Goal: Task Accomplishment & Management: Manage account settings

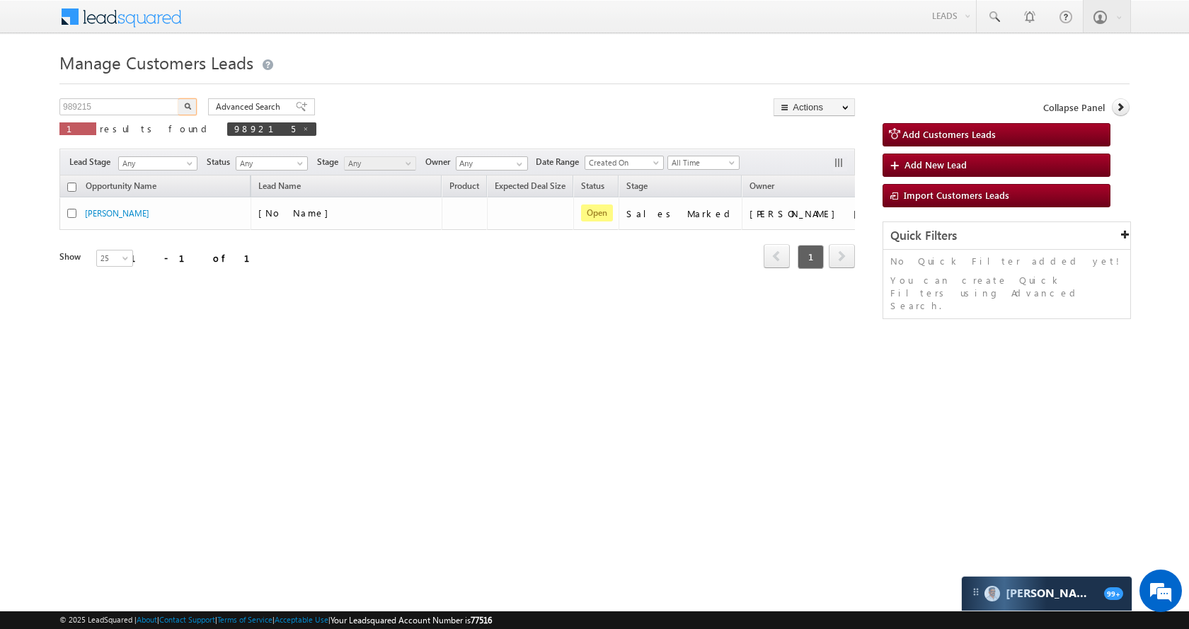
click at [130, 108] on input "989215" at bounding box center [119, 106] width 121 height 17
click at [195, 97] on div "Manage Customers Leads 996095 X 1 results found 989215 Advanced Search Advanced…" at bounding box center [594, 224] width 1070 height 354
click at [189, 103] on img "button" at bounding box center [187, 106] width 7 height 7
click at [128, 107] on input "996095" at bounding box center [119, 106] width 121 height 17
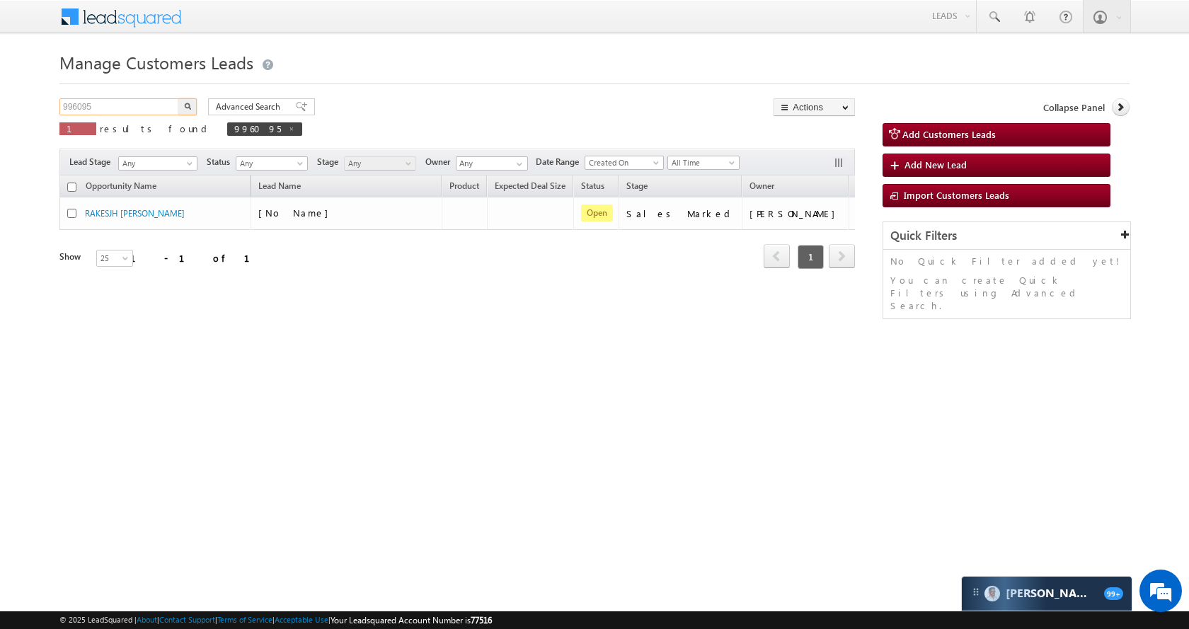
click at [128, 107] on input "996095" at bounding box center [119, 106] width 121 height 17
paste input "160"
click at [186, 110] on button "button" at bounding box center [187, 106] width 18 height 17
click at [121, 109] on input "996160" at bounding box center [119, 106] width 121 height 17
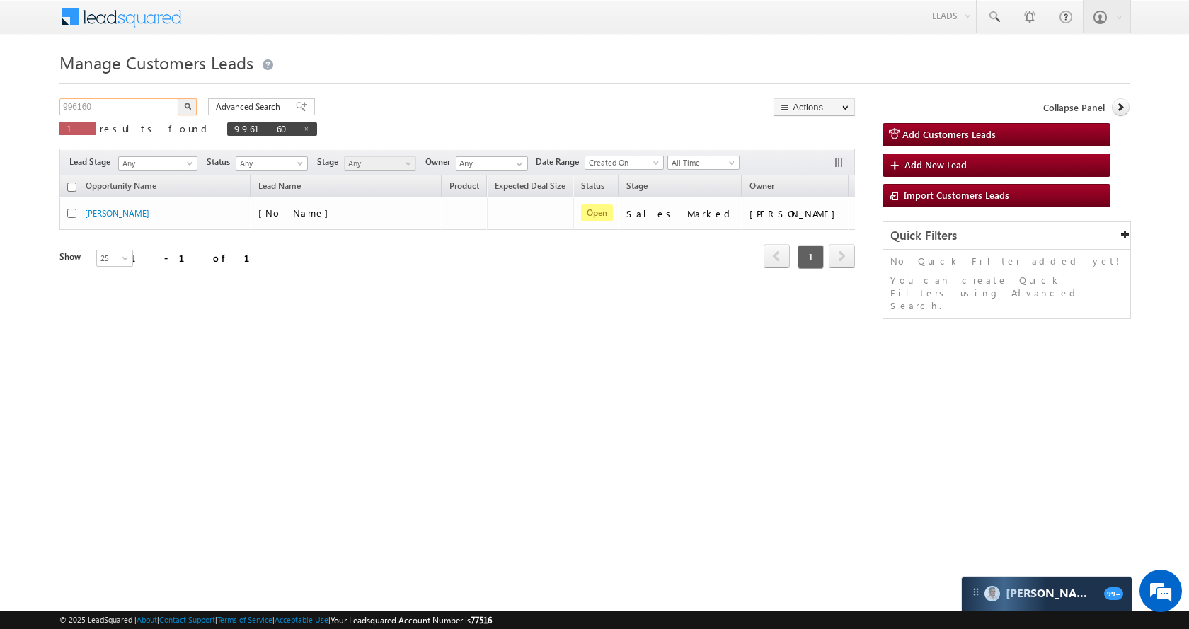
paste input "41"
click at [196, 103] on button "button" at bounding box center [187, 106] width 18 height 17
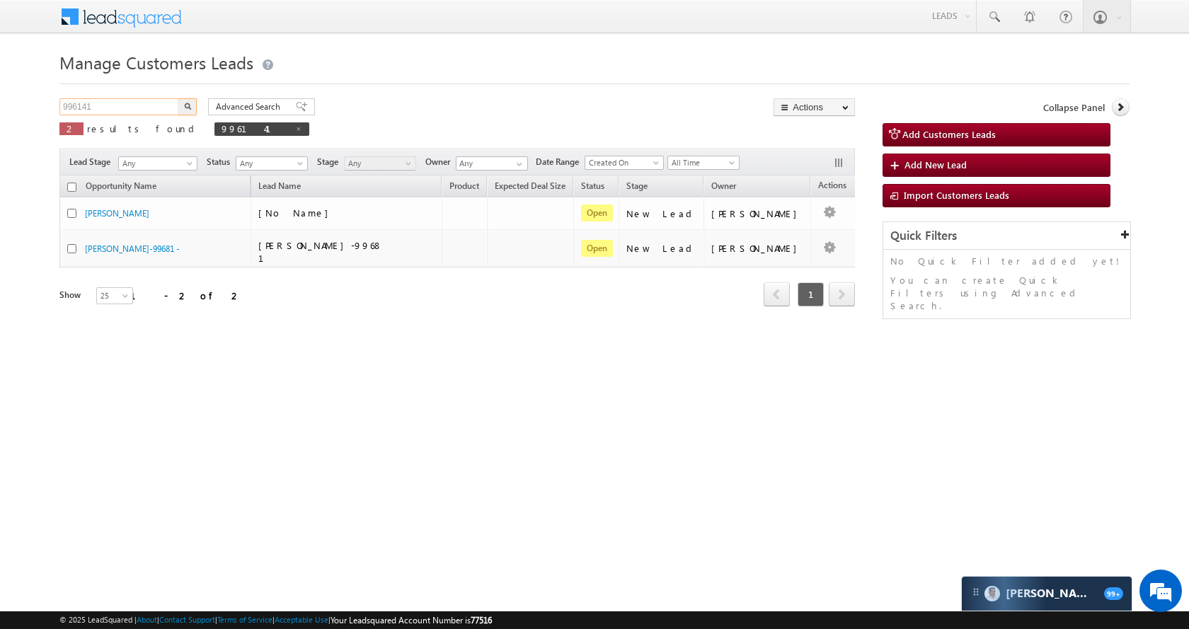
click at [126, 109] on input "996141" at bounding box center [119, 106] width 121 height 17
paste input "19"
click at [190, 113] on button "button" at bounding box center [187, 106] width 18 height 17
click at [120, 103] on input "996119" at bounding box center [119, 106] width 121 height 17
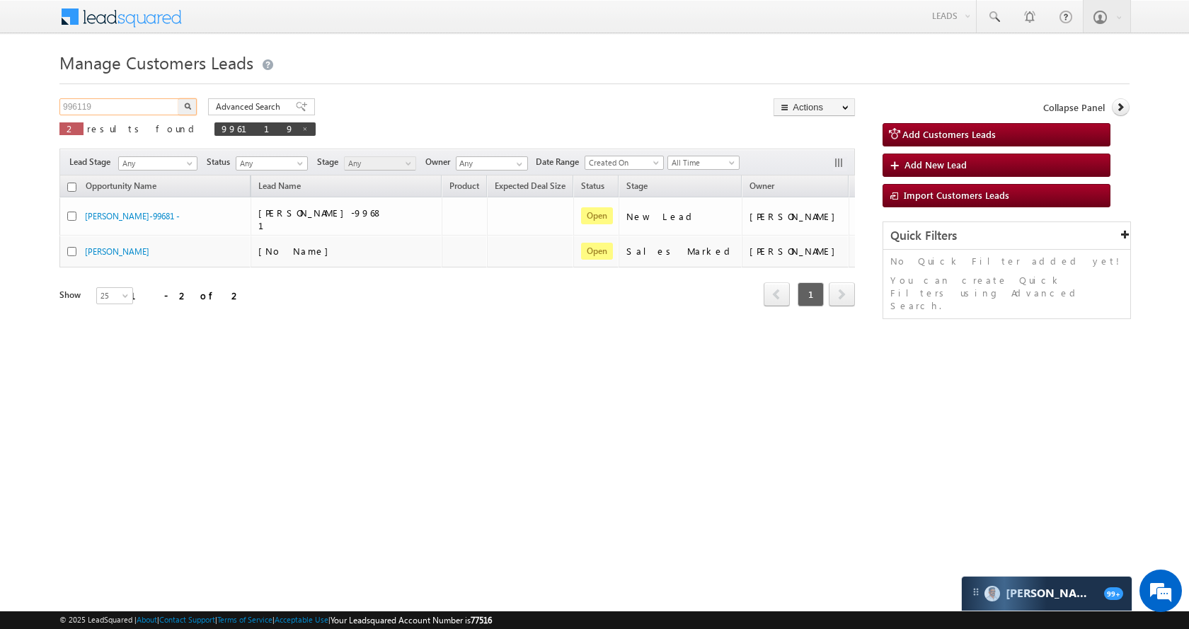
click at [120, 103] on input "996119" at bounding box center [119, 106] width 121 height 17
paste input "76472"
click at [189, 107] on img "button" at bounding box center [187, 106] width 7 height 7
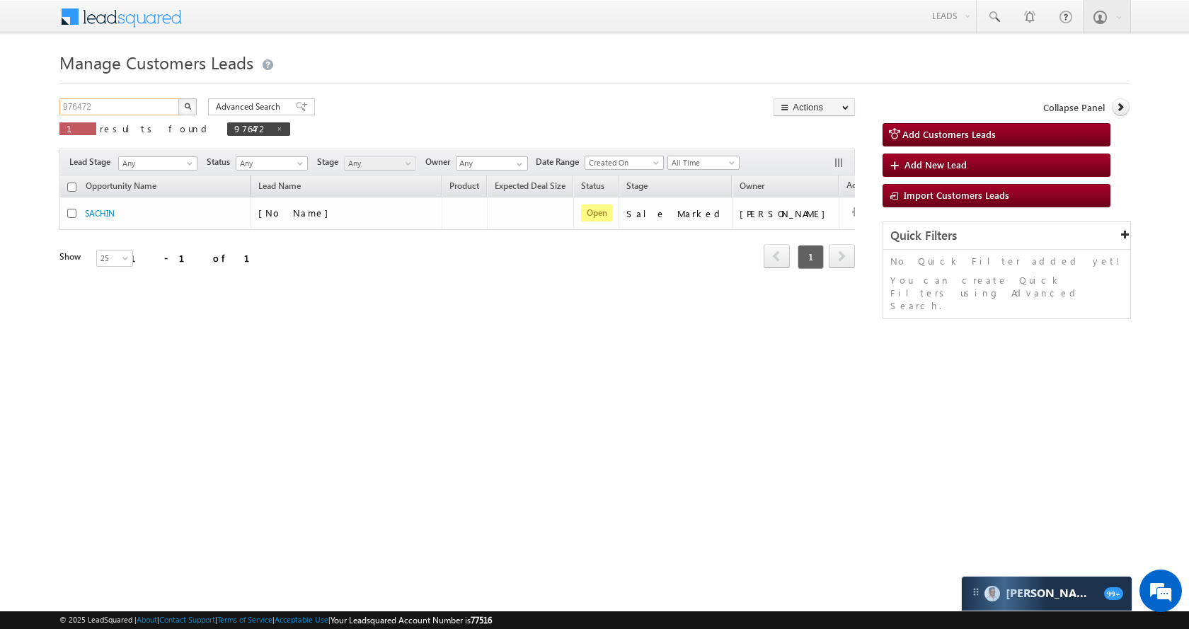
click at [138, 113] on input "976472" at bounding box center [119, 106] width 121 height 17
paste input "85208"
type input "985208"
click at [182, 108] on button "button" at bounding box center [187, 106] width 18 height 17
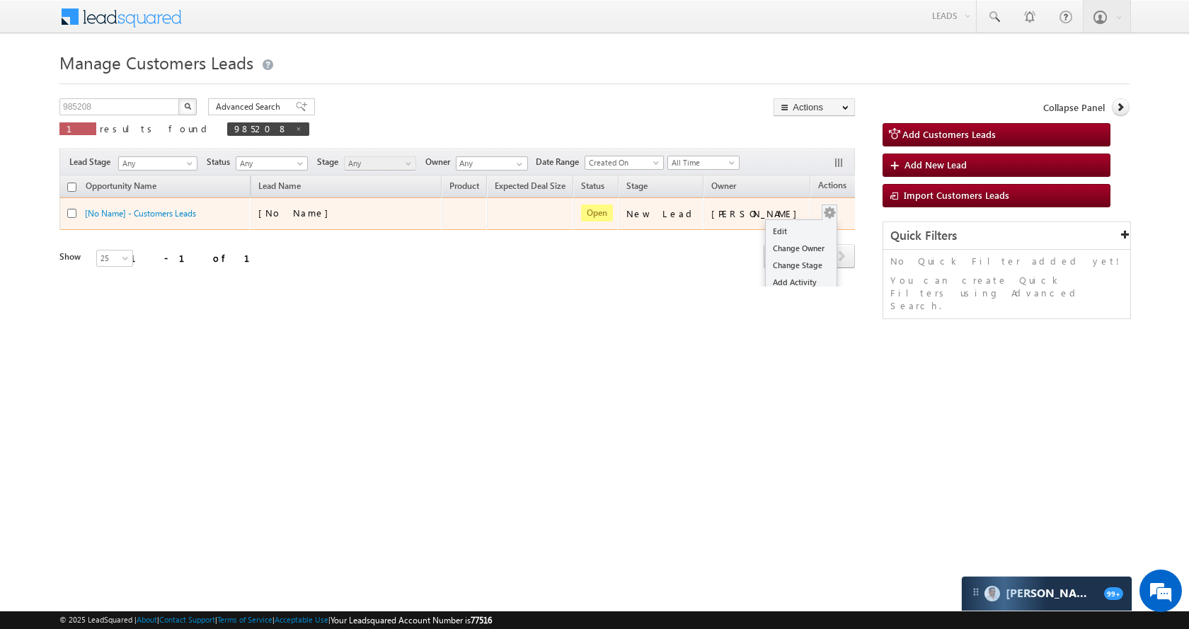
click at [822, 212] on button "button" at bounding box center [829, 213] width 14 height 14
click at [783, 226] on link "Edit" at bounding box center [801, 231] width 71 height 17
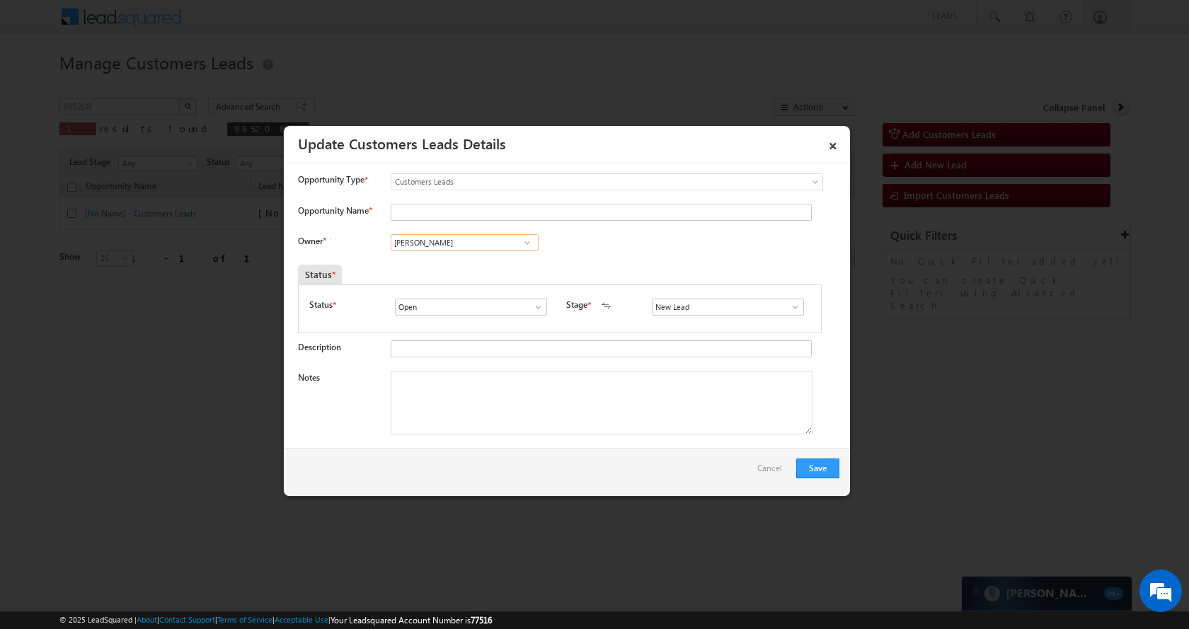
click at [468, 243] on input "[PERSON_NAME]" at bounding box center [465, 242] width 148 height 17
paste input "Sakshi Des"
click at [456, 283] on link "[PERSON_NAME] [PERSON_NAME] [PERSON_NAME][EMAIL_ADDRESS][PERSON_NAME][DOMAIN_NA…" at bounding box center [465, 289] width 148 height 27
type input "[PERSON_NAME] [PERSON_NAME]"
click at [439, 211] on input "Opportunity Name *" at bounding box center [601, 212] width 421 height 17
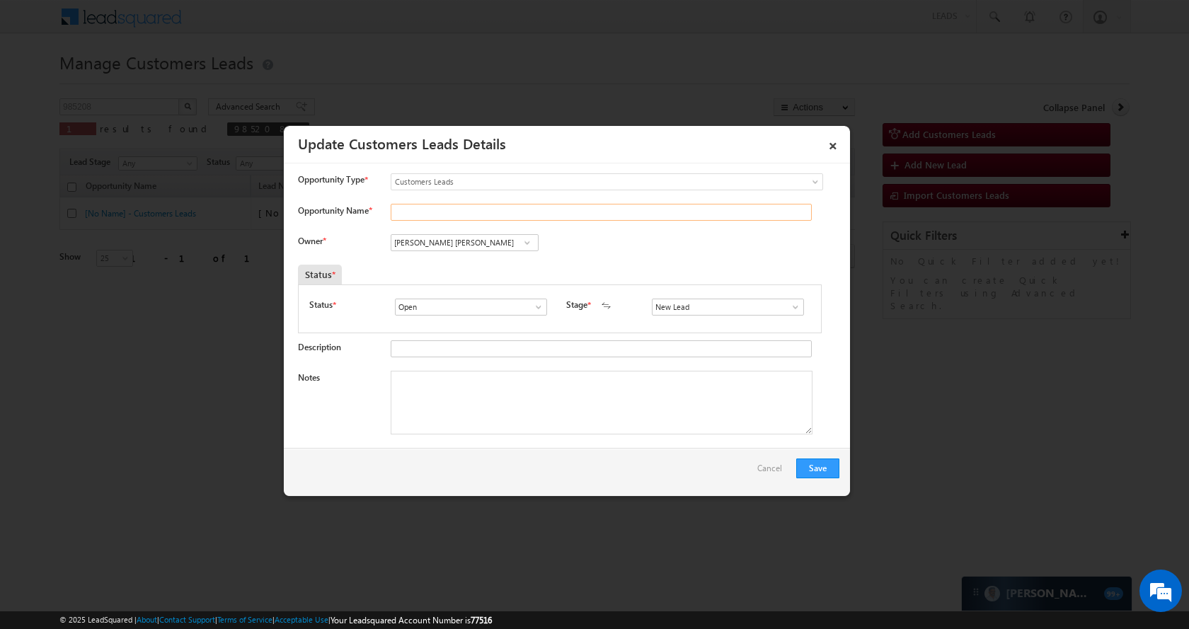
paste input "[PERSON_NAME] [PERSON_NAME]"
type input "[PERSON_NAME] [PERSON_NAME]"
click at [788, 302] on span at bounding box center [795, 306] width 14 height 11
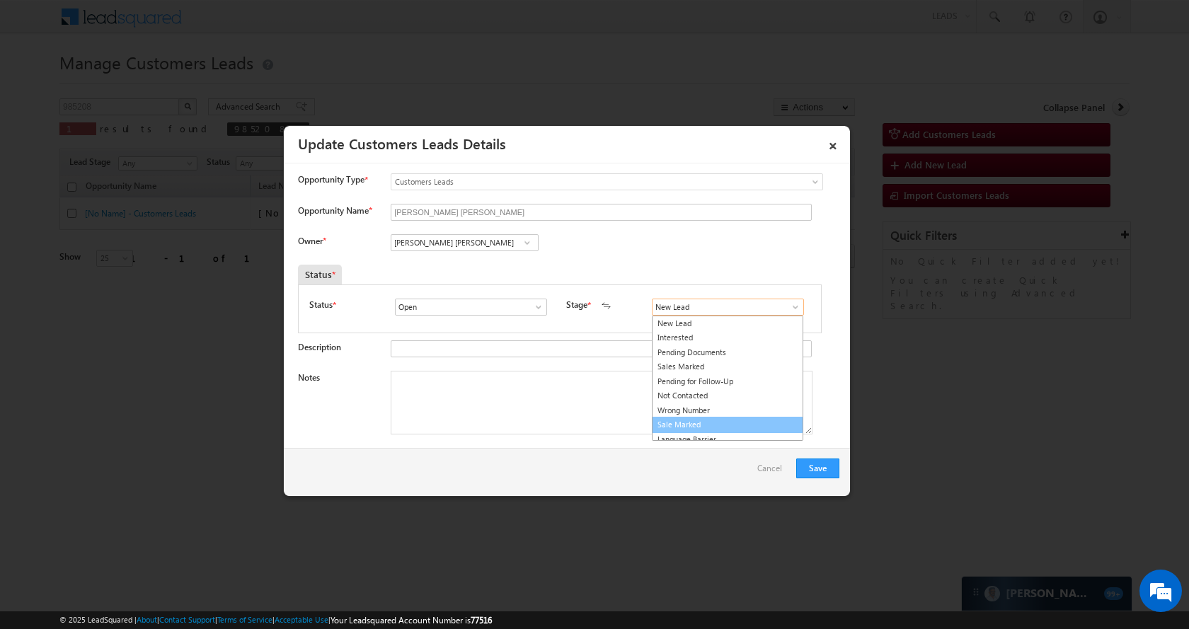
click at [713, 427] on link "Sale Marked" at bounding box center [727, 425] width 151 height 16
type input "Sale Marked"
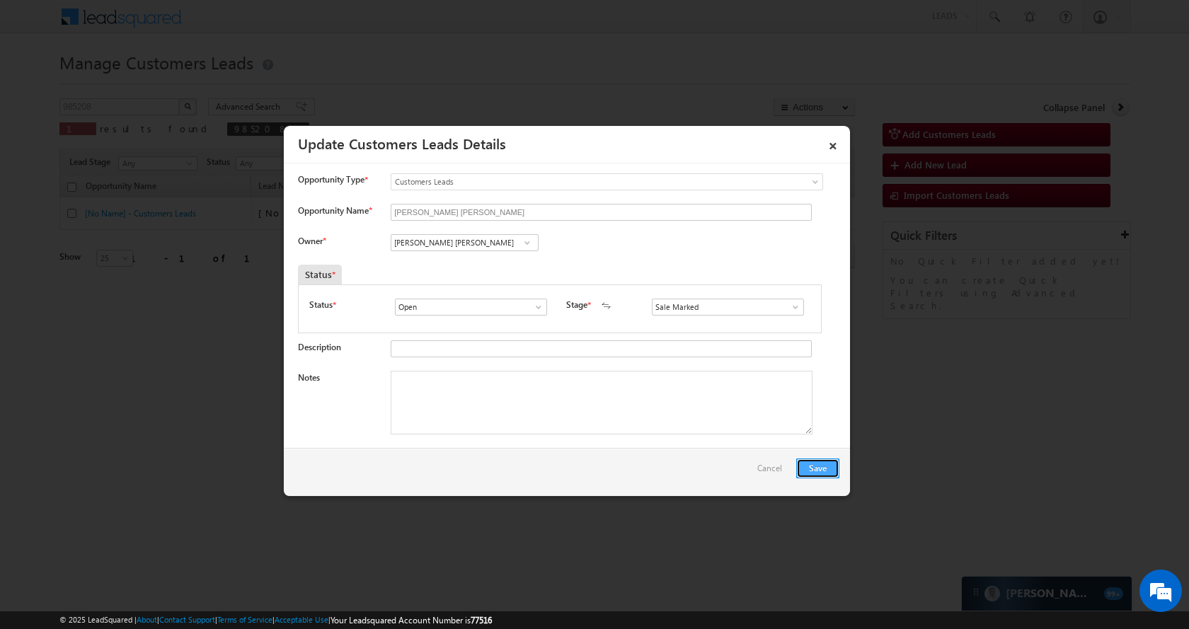
click at [819, 468] on button "Save" at bounding box center [817, 469] width 43 height 20
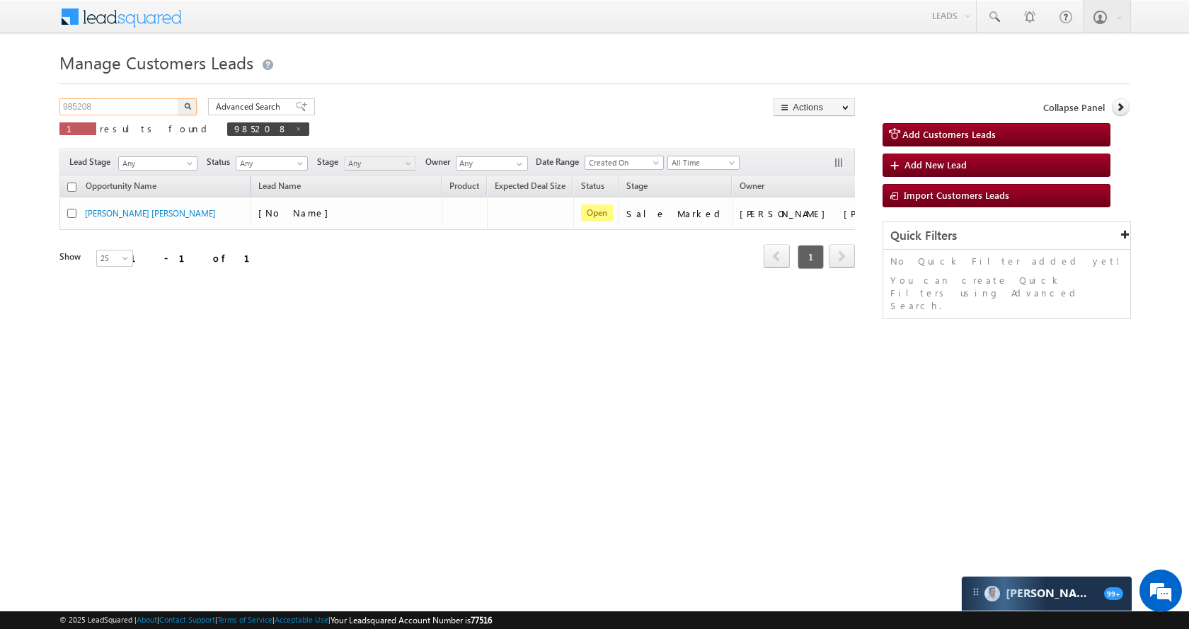
click at [127, 105] on input "985208" at bounding box center [119, 106] width 121 height 17
paste input "91905"
type input "991905"
click at [197, 105] on div "991905 X 1 results found 985208" at bounding box center [184, 118] width 250 height 40
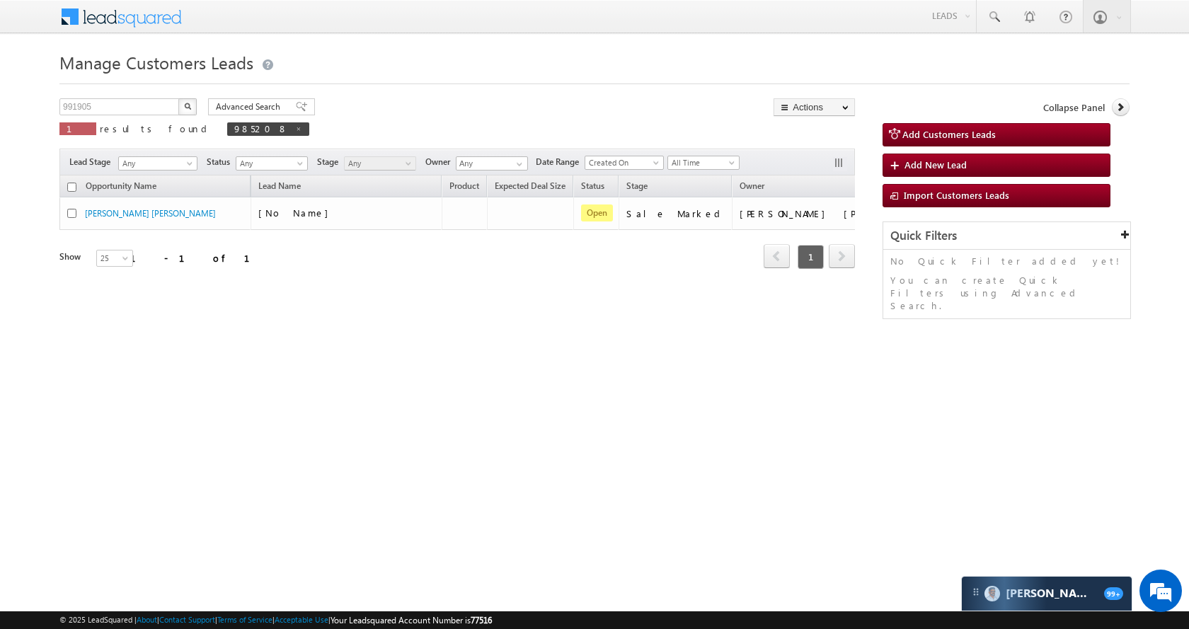
click at [190, 105] on img "button" at bounding box center [187, 106] width 7 height 7
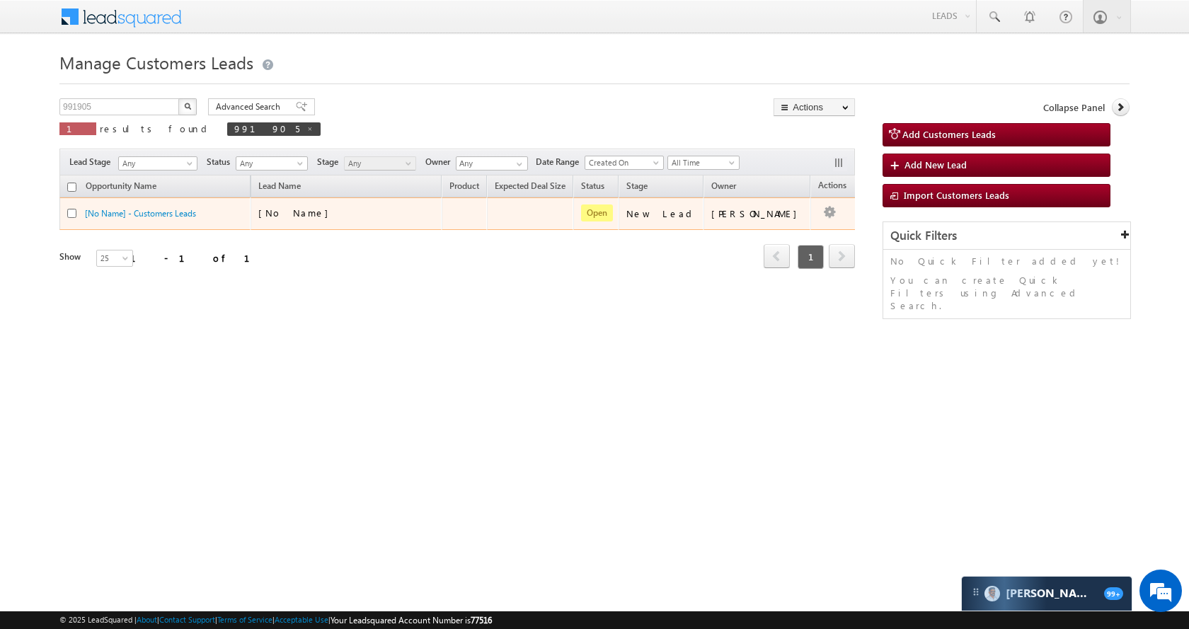
click at [821, 217] on td at bounding box center [839, 213] width 59 height 33
click at [780, 234] on link "Edit" at bounding box center [801, 231] width 71 height 17
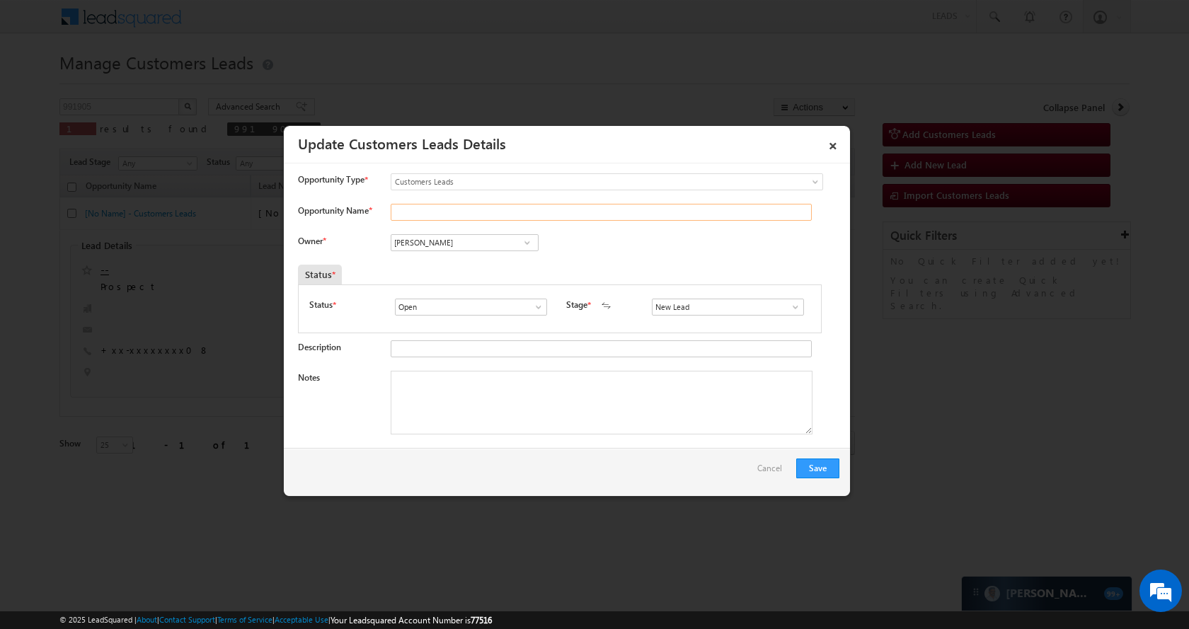
click at [468, 214] on input "Opportunity Name *" at bounding box center [601, 212] width 421 height 17
paste input "[PERSON_NAME]"
type input "[PERSON_NAME]"
click at [500, 243] on input "[PERSON_NAME]" at bounding box center [465, 242] width 148 height 17
paste input "[PERSON_NAME]"
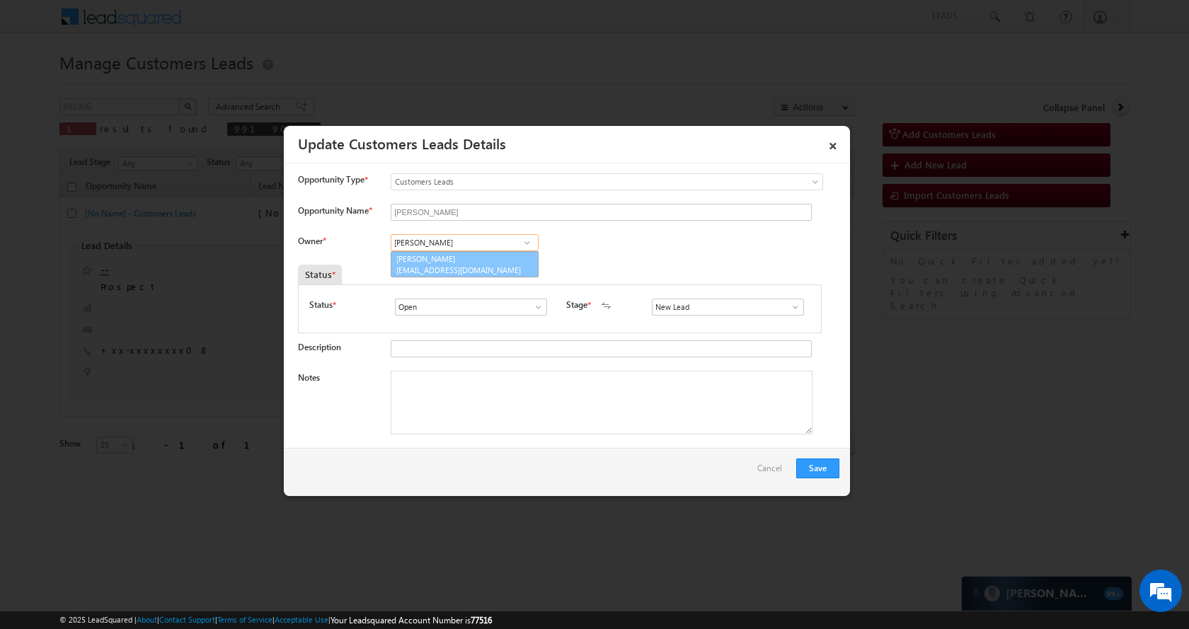
click at [478, 270] on span "[EMAIL_ADDRESS][DOMAIN_NAME]" at bounding box center [459, 270] width 127 height 11
type input "[PERSON_NAME]"
click at [788, 308] on span at bounding box center [795, 306] width 14 height 11
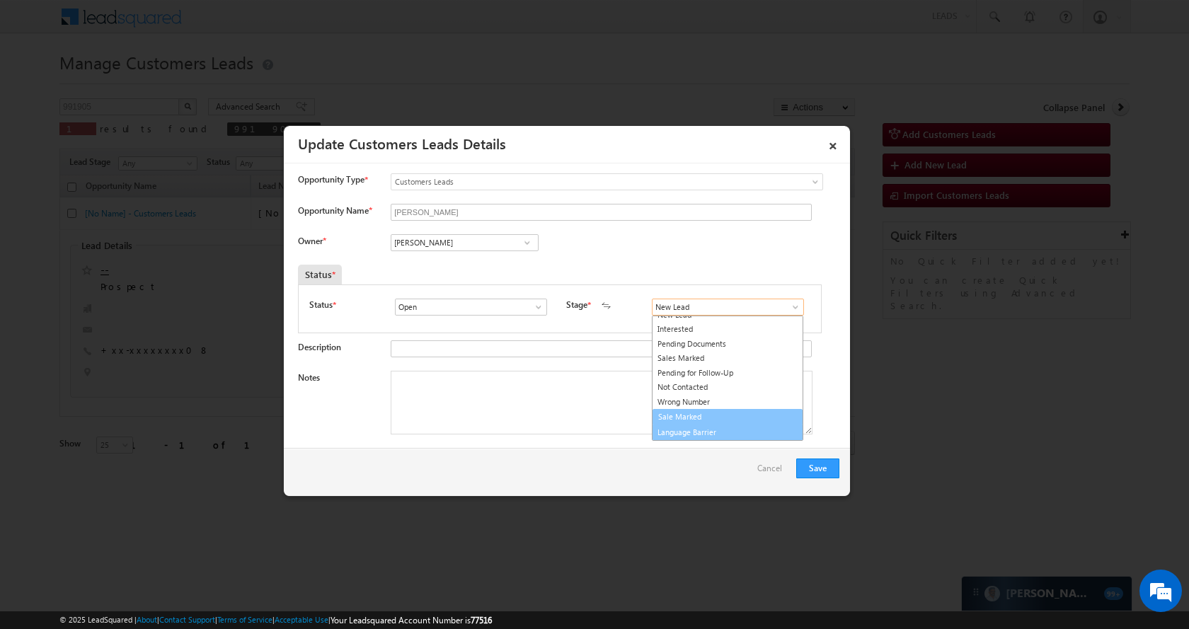
scroll to position [21, 0]
click at [705, 406] on link "Sale Marked" at bounding box center [727, 404] width 151 height 16
type input "Sale Marked"
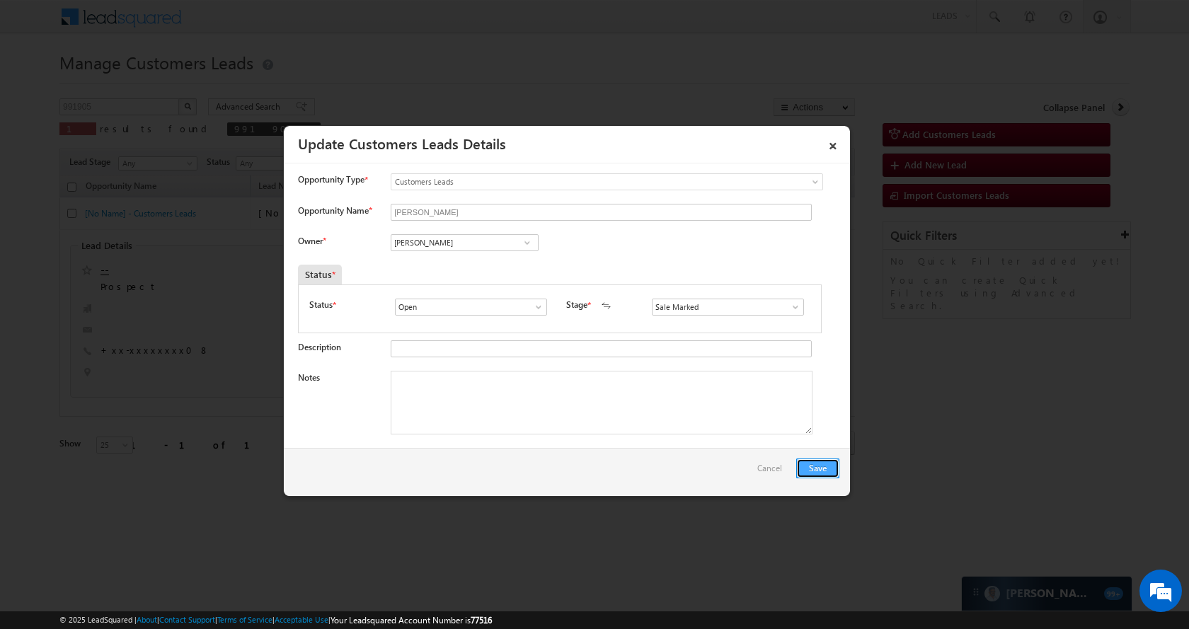
click at [809, 469] on button "Save" at bounding box center [817, 469] width 43 height 20
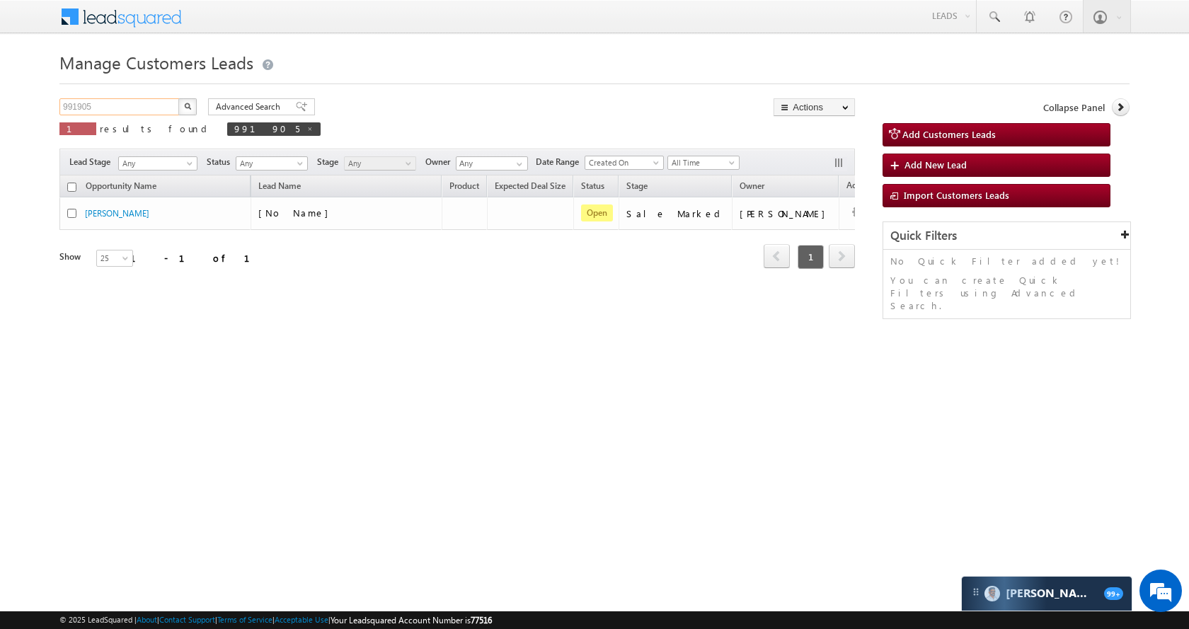
click at [132, 100] on input "991905" at bounding box center [119, 106] width 121 height 17
paste input "8345"
click at [192, 105] on button "button" at bounding box center [187, 106] width 18 height 17
click at [142, 112] on input "983455" at bounding box center [119, 106] width 121 height 17
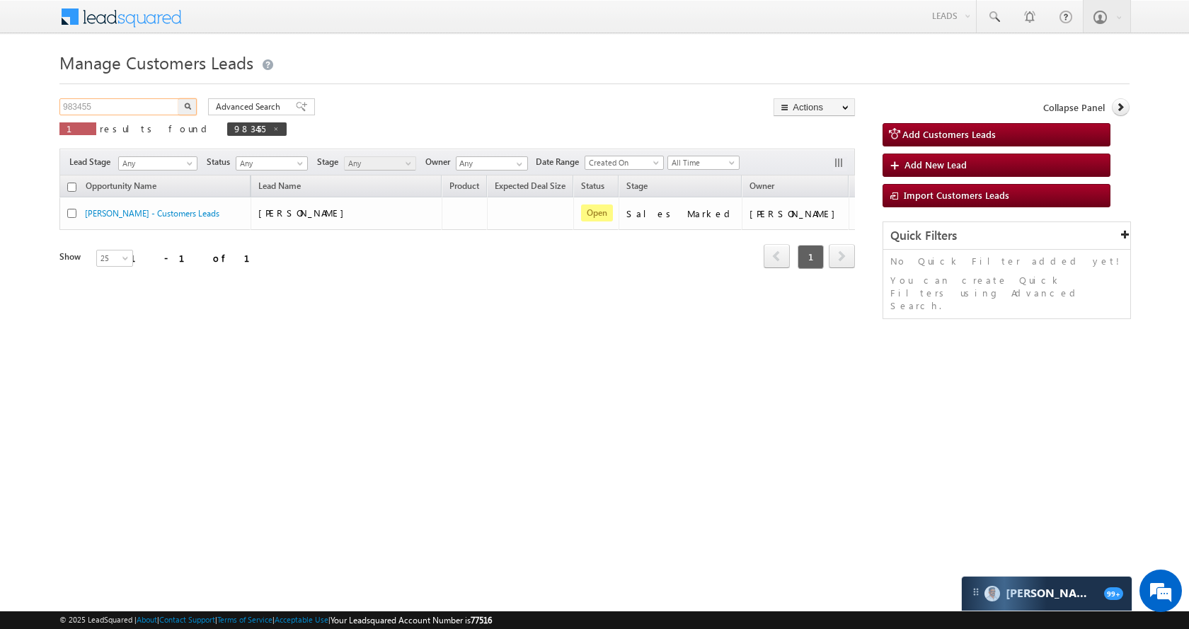
click at [142, 112] on input "983455" at bounding box center [119, 106] width 121 height 17
paste input "9468"
click at [185, 103] on img "button" at bounding box center [187, 106] width 7 height 7
click at [146, 100] on input "994685" at bounding box center [119, 106] width 121 height 17
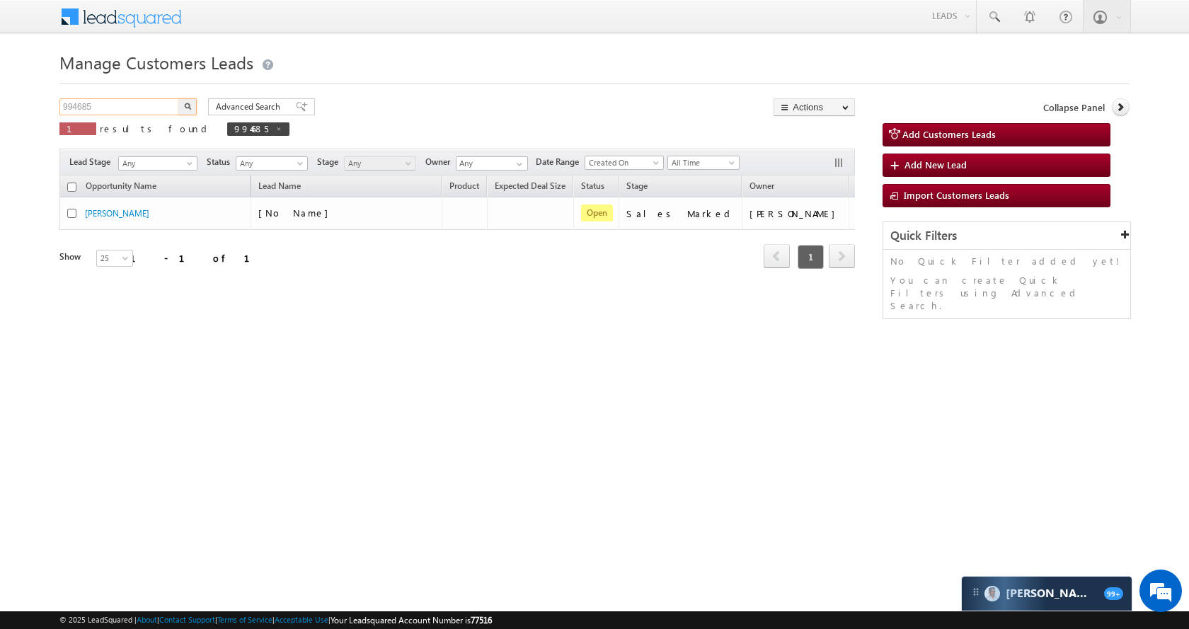
paste input "5404"
click at [190, 103] on img "button" at bounding box center [187, 106] width 7 height 7
click at [132, 110] on input "995404" at bounding box center [119, 106] width 121 height 17
paste input "493"
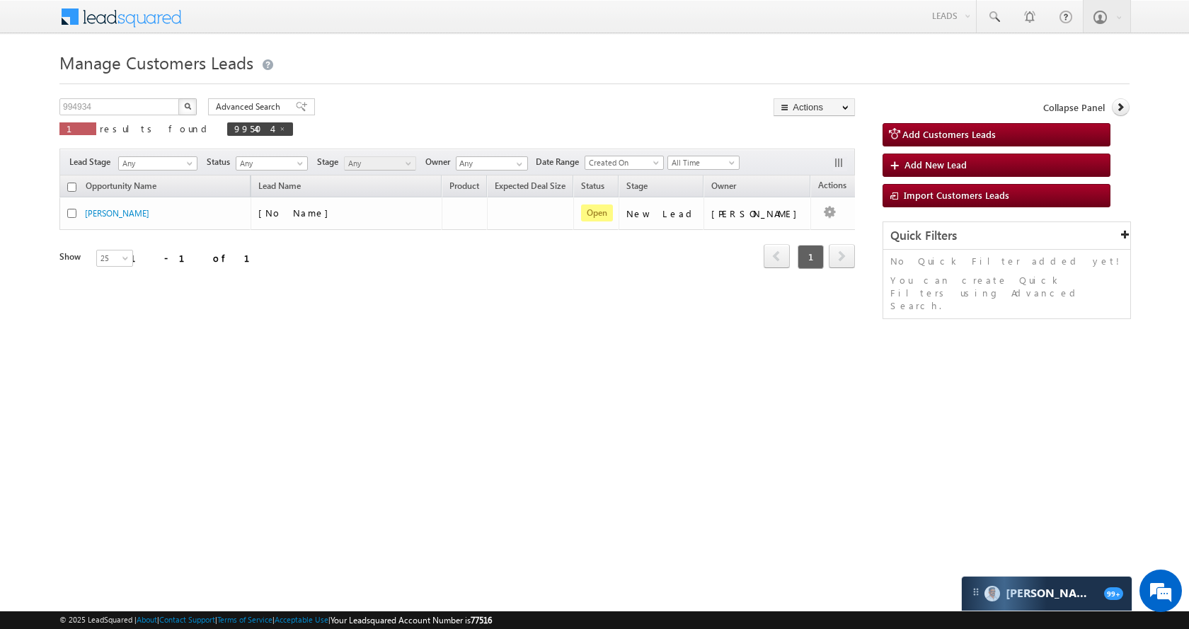
click at [187, 104] on img "button" at bounding box center [187, 106] width 7 height 7
click at [154, 100] on input "994934" at bounding box center [119, 106] width 121 height 17
paste input "561"
click at [187, 103] on img "button" at bounding box center [187, 106] width 7 height 7
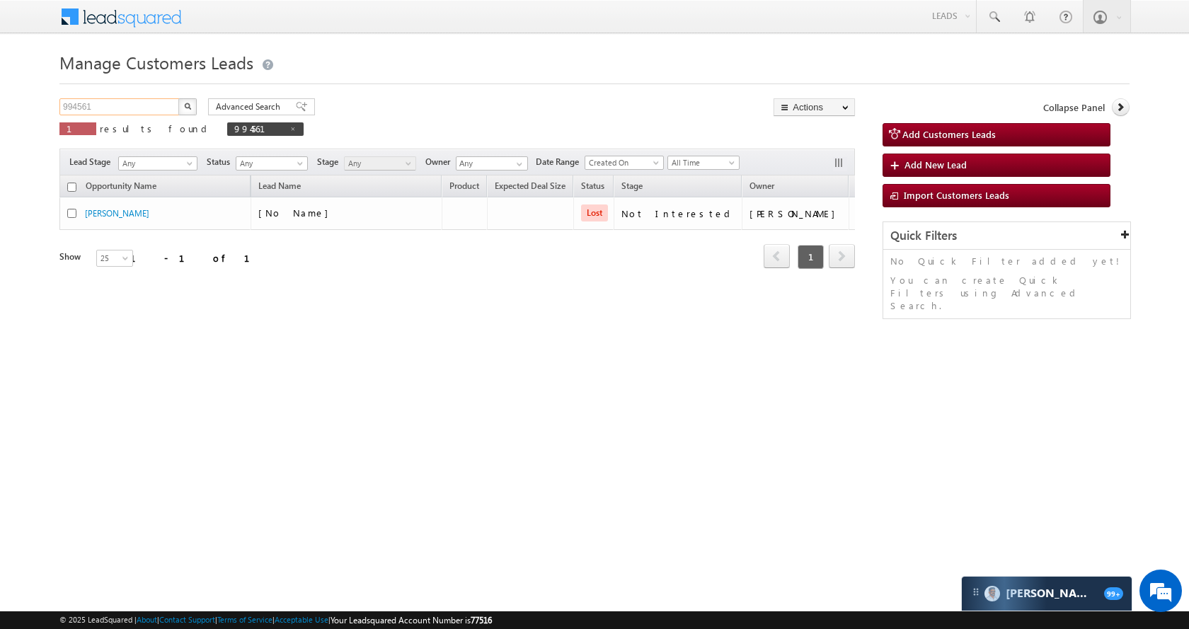
click at [117, 111] on input "994561" at bounding box center [119, 106] width 121 height 17
paste input "61917"
click at [192, 105] on button "button" at bounding box center [187, 106] width 18 height 17
click at [142, 107] on input "961917" at bounding box center [119, 106] width 121 height 17
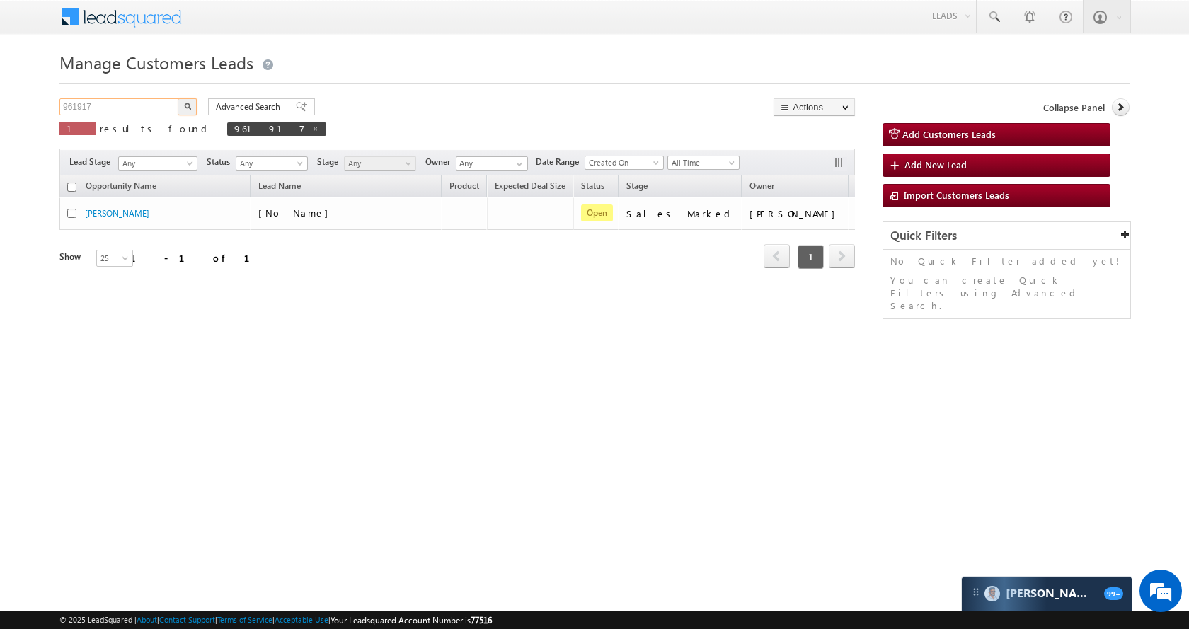
click at [142, 107] on input "961917" at bounding box center [119, 106] width 121 height 17
paste input "94582"
click at [188, 109] on img "button" at bounding box center [187, 106] width 7 height 7
click at [137, 110] on input "994582" at bounding box center [119, 106] width 121 height 17
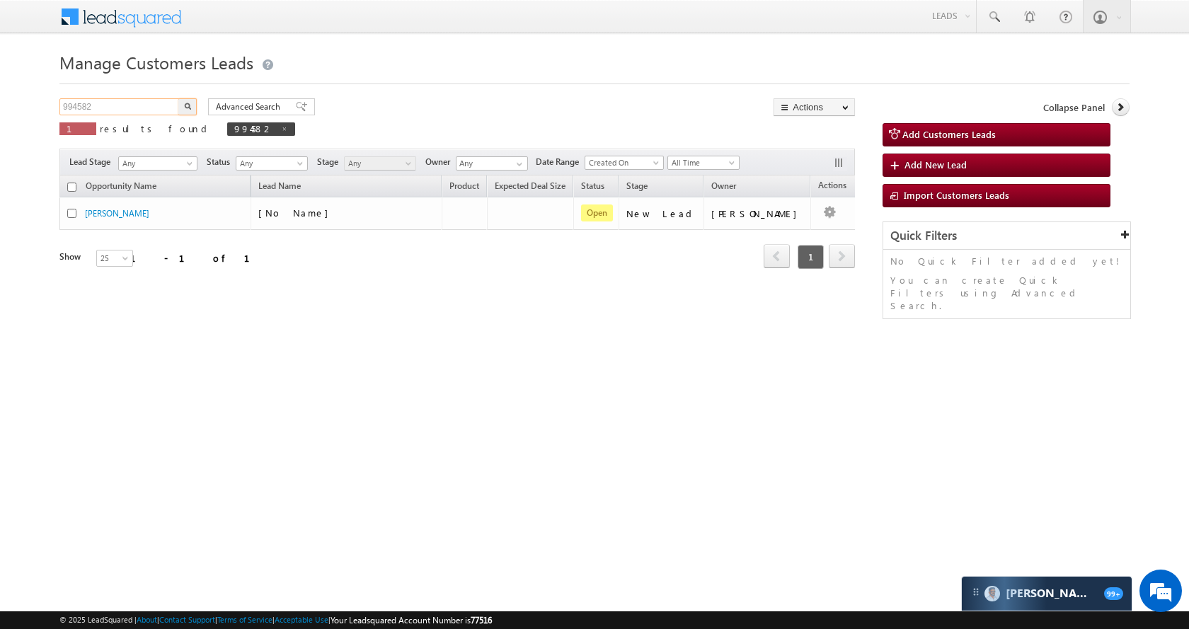
paste input "673"
click at [186, 103] on img "button" at bounding box center [187, 106] width 7 height 7
click at [136, 113] on input "994673" at bounding box center [119, 106] width 121 height 17
paste input "89215"
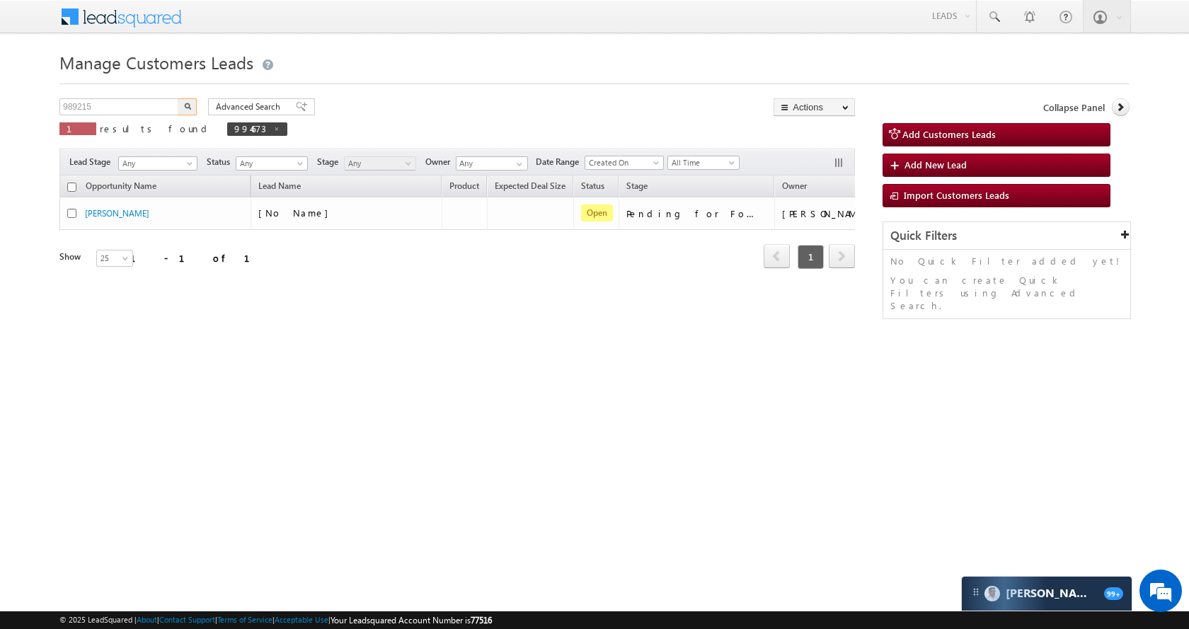
click at [178, 109] on button "button" at bounding box center [187, 106] width 18 height 17
click at [145, 106] on input "989215" at bounding box center [119, 106] width 121 height 17
paste input "6960"
click at [192, 106] on button "button" at bounding box center [187, 106] width 18 height 17
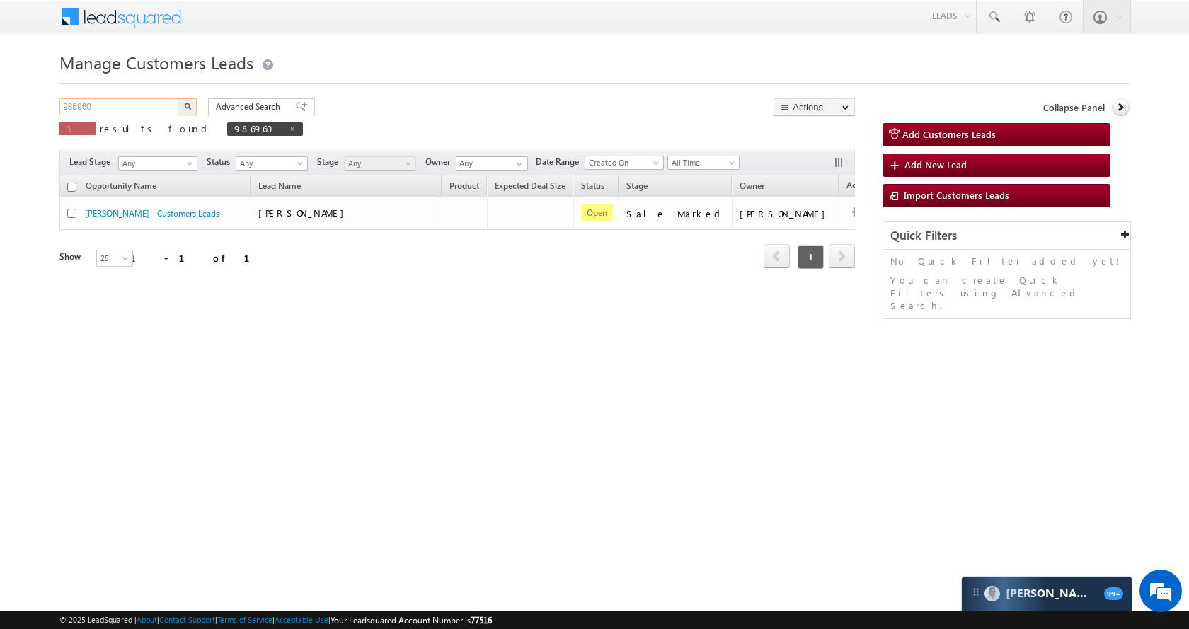
click at [140, 109] on input "986960" at bounding box center [119, 106] width 121 height 17
paste input "2719"
click at [185, 103] on img "button" at bounding box center [187, 106] width 7 height 7
click at [149, 98] on div "Manage Customers Leads Customers Leads updated successfully. 982719 X 1 results…" at bounding box center [594, 224] width 1070 height 354
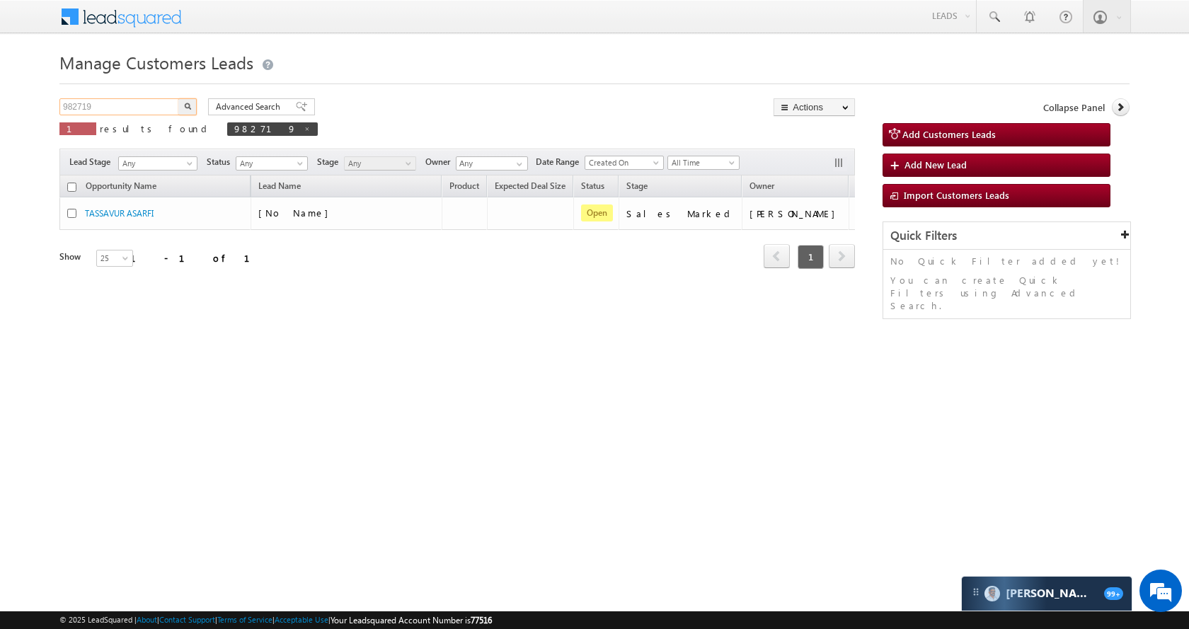
click at [149, 101] on input "982719" at bounding box center [119, 106] width 121 height 17
paste input "95403"
type input "995403"
click at [188, 104] on img "button" at bounding box center [187, 106] width 7 height 7
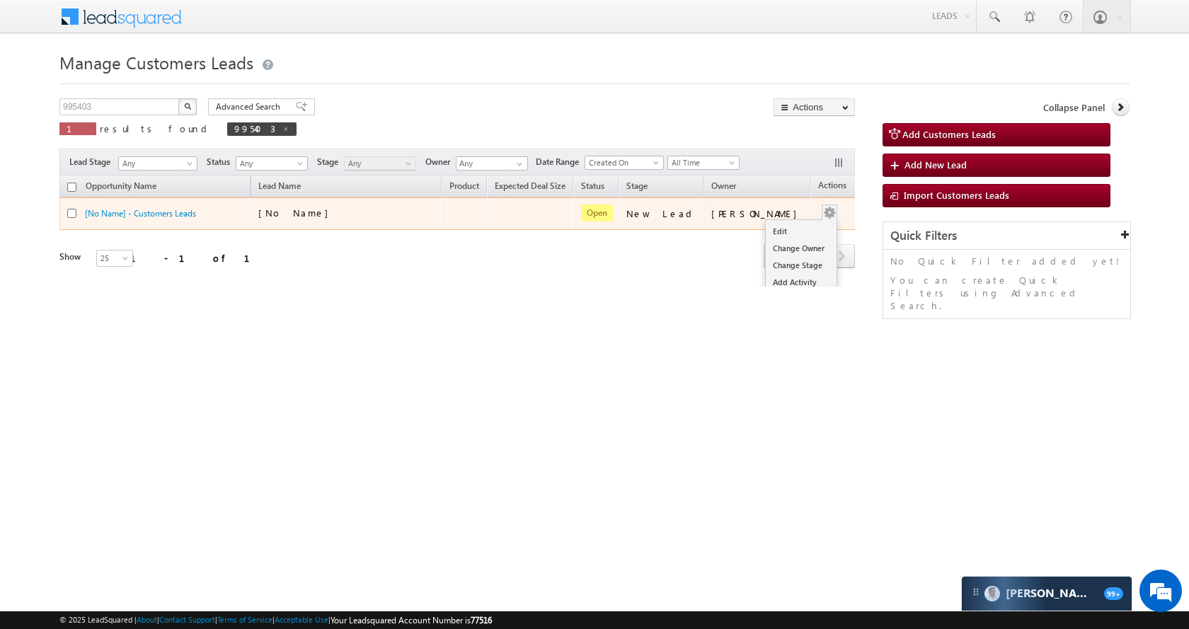
click at [822, 216] on button "button" at bounding box center [829, 213] width 14 height 14
click at [776, 237] on link "Edit" at bounding box center [801, 231] width 71 height 17
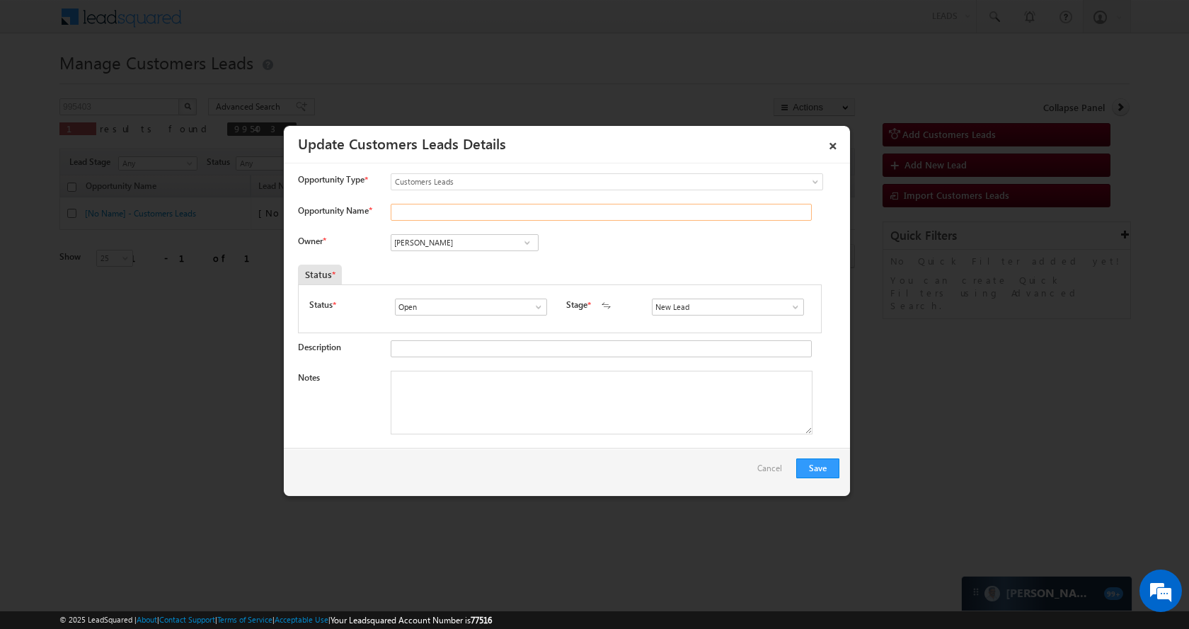
click at [490, 215] on input "Opportunity Name *" at bounding box center [601, 212] width 421 height 17
paste input "Mahindra"
type input "Mahindra"
click at [462, 241] on input "[PERSON_NAME]" at bounding box center [465, 242] width 148 height 17
paste input "[PERSON_NAME] [PERSON_NAME]"
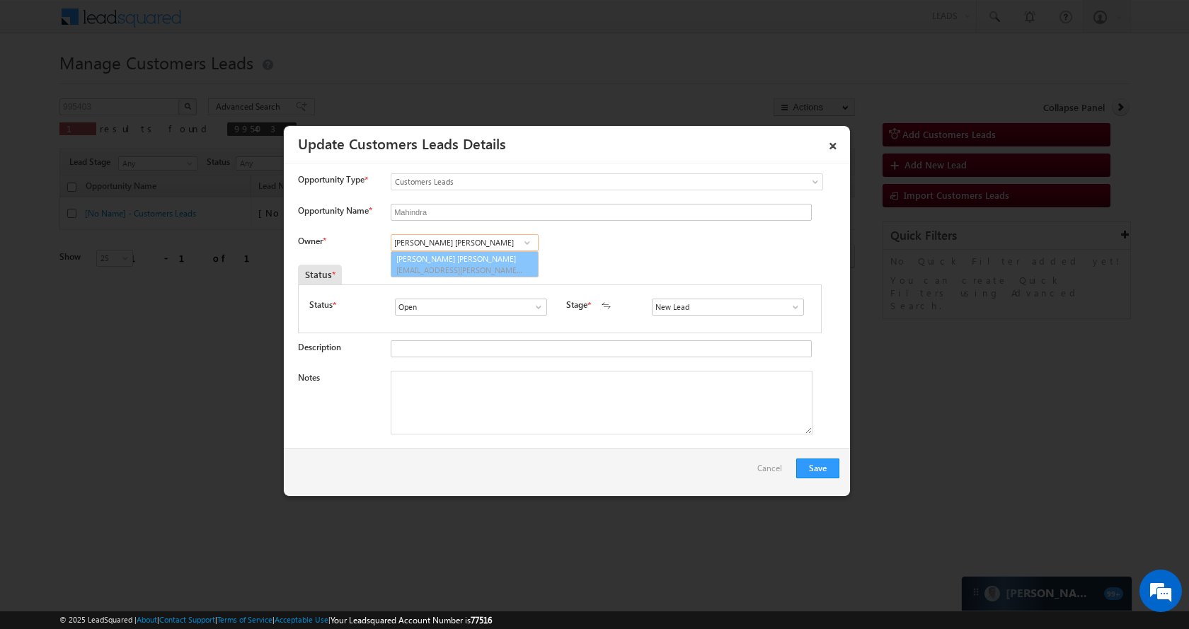
click at [494, 244] on input "[PERSON_NAME] [PERSON_NAME]" at bounding box center [465, 242] width 148 height 17
click at [471, 263] on link "[PERSON_NAME] Bhati [EMAIL_ADDRESS][PERSON_NAME][DOMAIN_NAME]" at bounding box center [465, 264] width 148 height 27
type input "[PERSON_NAME] [PERSON_NAME]"
click at [793, 306] on span at bounding box center [795, 306] width 14 height 11
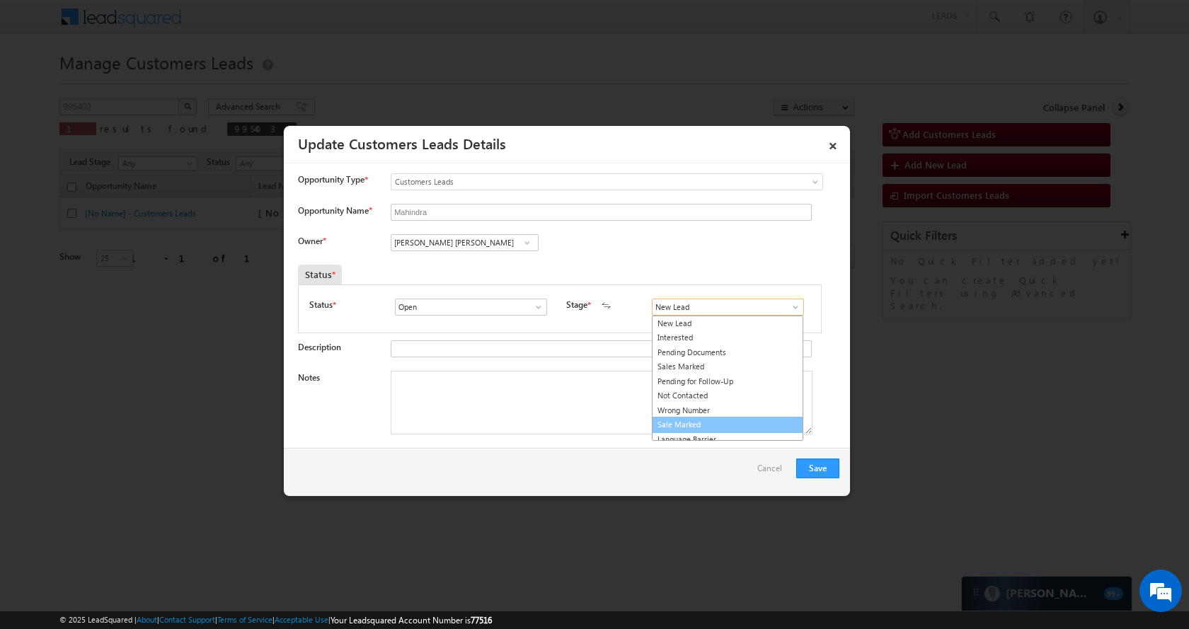
click at [696, 422] on link "Sale Marked" at bounding box center [727, 425] width 151 height 16
type input "Sale Marked"
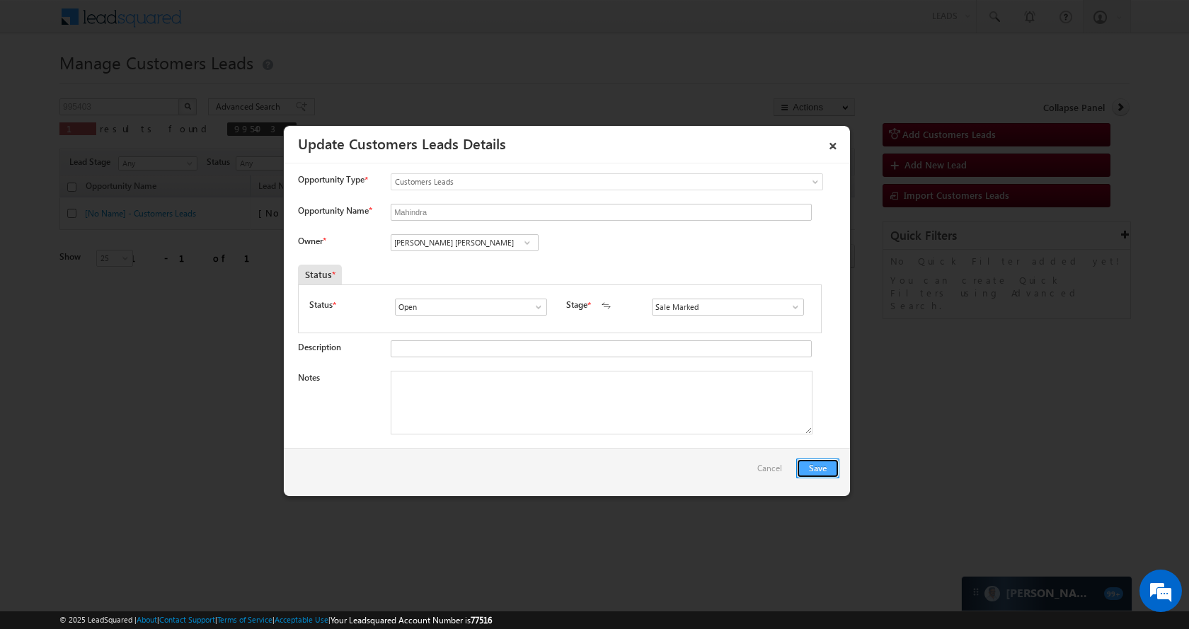
click at [818, 477] on button "Save" at bounding box center [817, 469] width 43 height 20
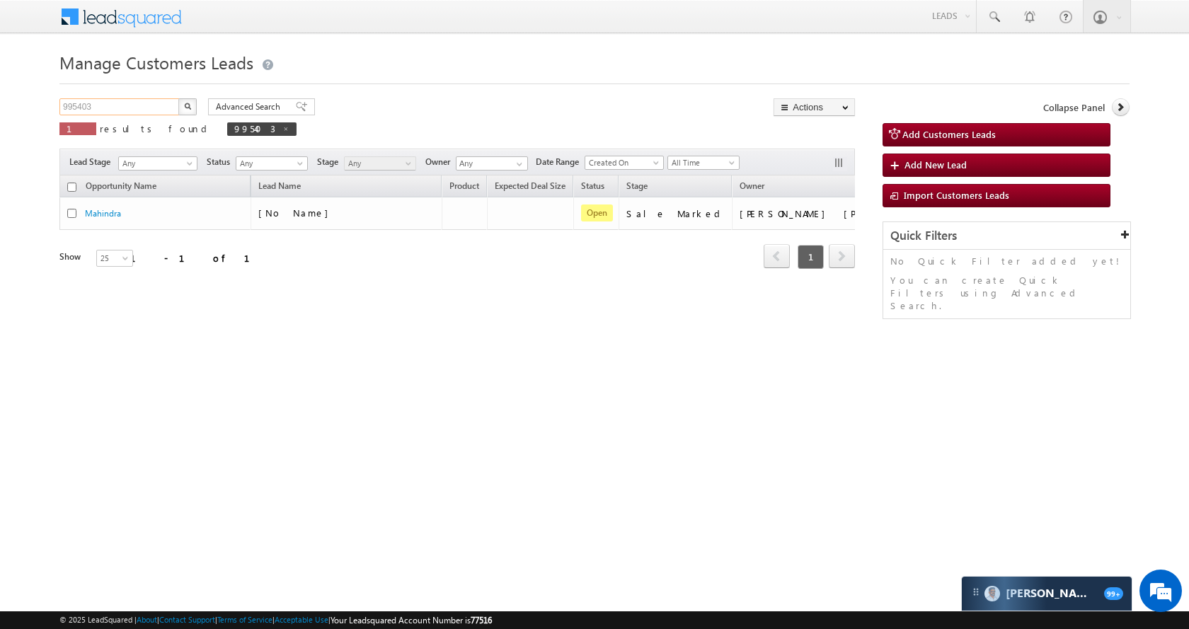
click at [133, 112] on input "995403" at bounding box center [119, 106] width 121 height 17
paste input "70398"
type input "970398"
click at [190, 104] on img "button" at bounding box center [187, 106] width 7 height 7
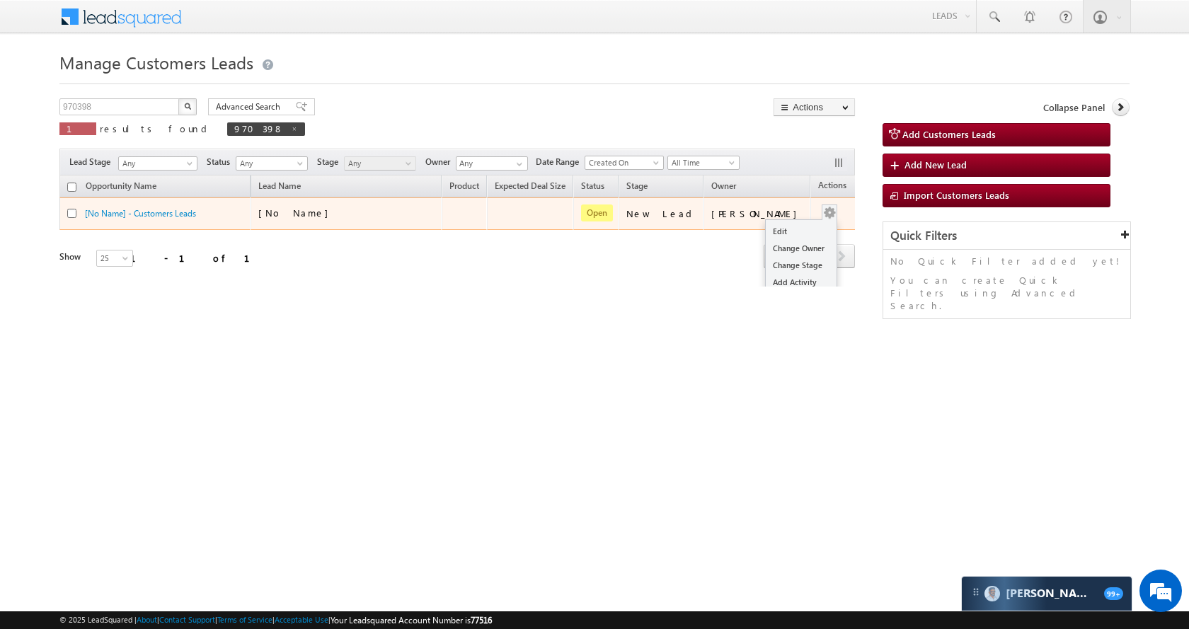
click at [822, 205] on span at bounding box center [830, 213] width 16 height 16
click at [823, 202] on td "Edit Change Owner Change Stage Add Activity Add Task Delete" at bounding box center [839, 213] width 59 height 33
click at [784, 224] on link "Edit" at bounding box center [801, 231] width 71 height 17
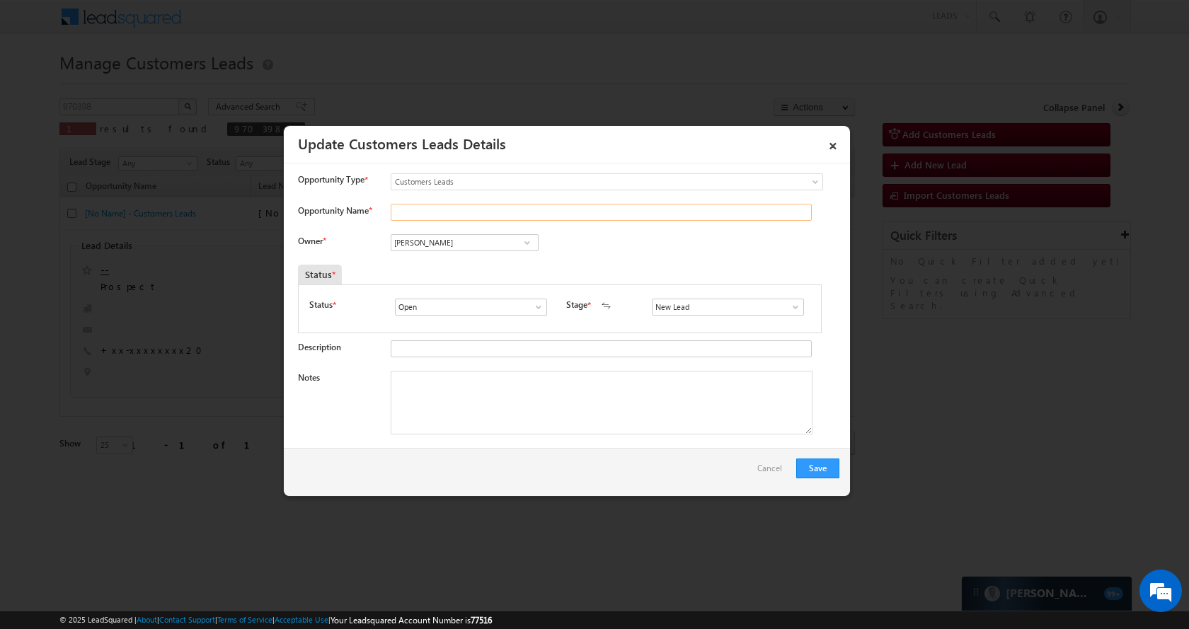
click at [454, 207] on input "Opportunity Name *" at bounding box center [601, 212] width 421 height 17
paste input "[DATE][PERSON_NAME]"
type input "[DATE][PERSON_NAME]"
click at [449, 243] on input "[PERSON_NAME]" at bounding box center [465, 242] width 148 height 17
click at [454, 289] on link "[PERSON_NAME] [PERSON_NAME] [PERSON_NAME][EMAIL_ADDRESS][PERSON_NAME][DOMAIN_NA…" at bounding box center [465, 289] width 148 height 27
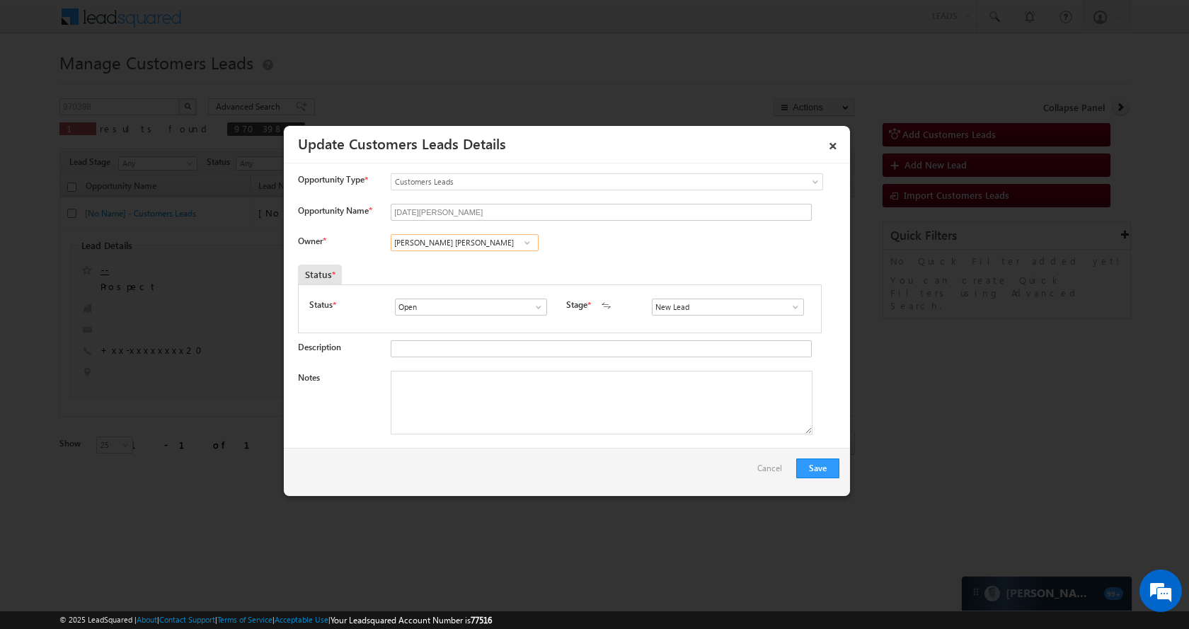
type input "[PERSON_NAME] [PERSON_NAME]"
click at [790, 303] on span at bounding box center [795, 306] width 14 height 11
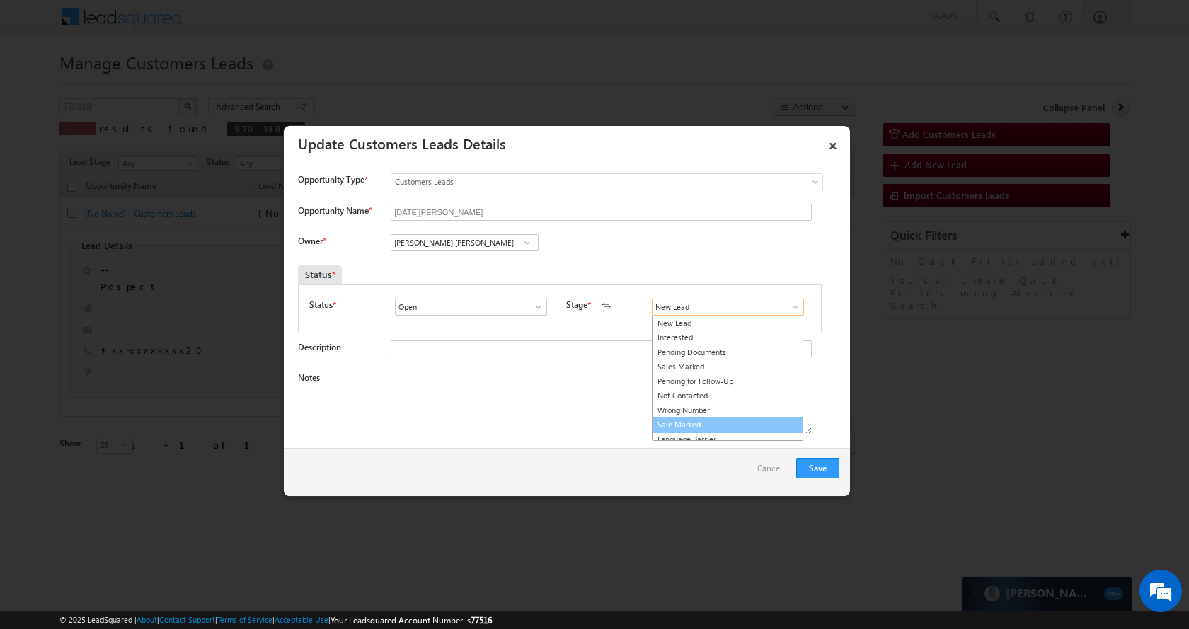
click at [703, 425] on link "Sale Marked" at bounding box center [727, 425] width 151 height 16
type input "Sale Marked"
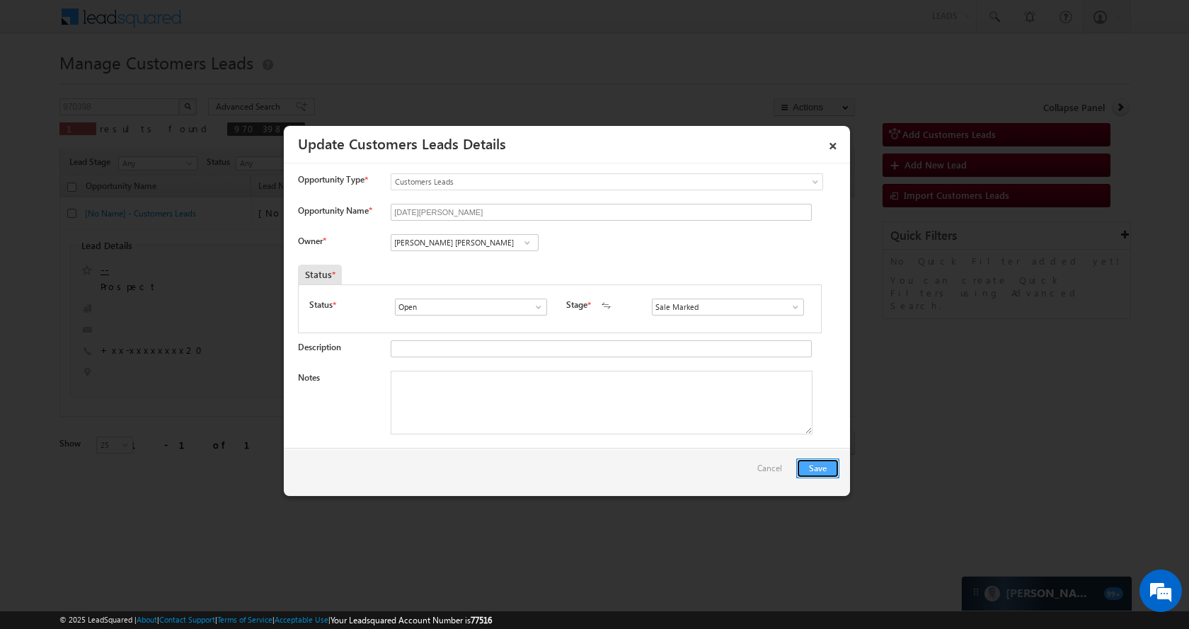
click at [822, 463] on button "Save" at bounding box center [817, 469] width 43 height 20
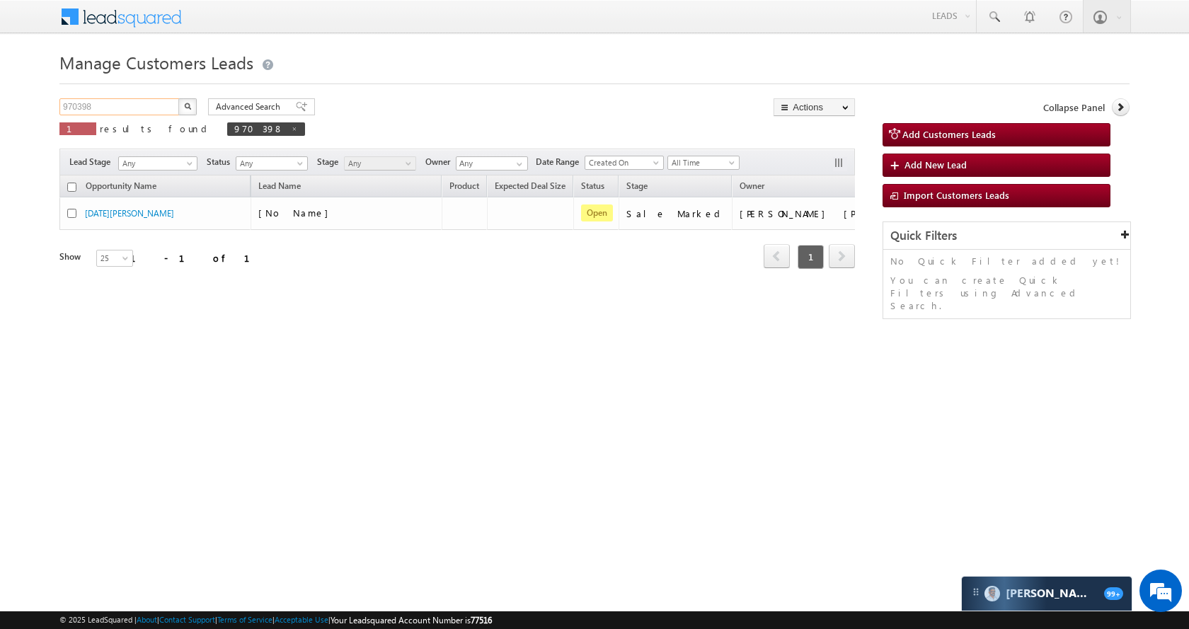
click at [142, 112] on input "970398" at bounding box center [119, 106] width 121 height 17
click at [183, 110] on button "button" at bounding box center [187, 106] width 18 height 17
click at [92, 106] on input "970398" at bounding box center [119, 106] width 121 height 17
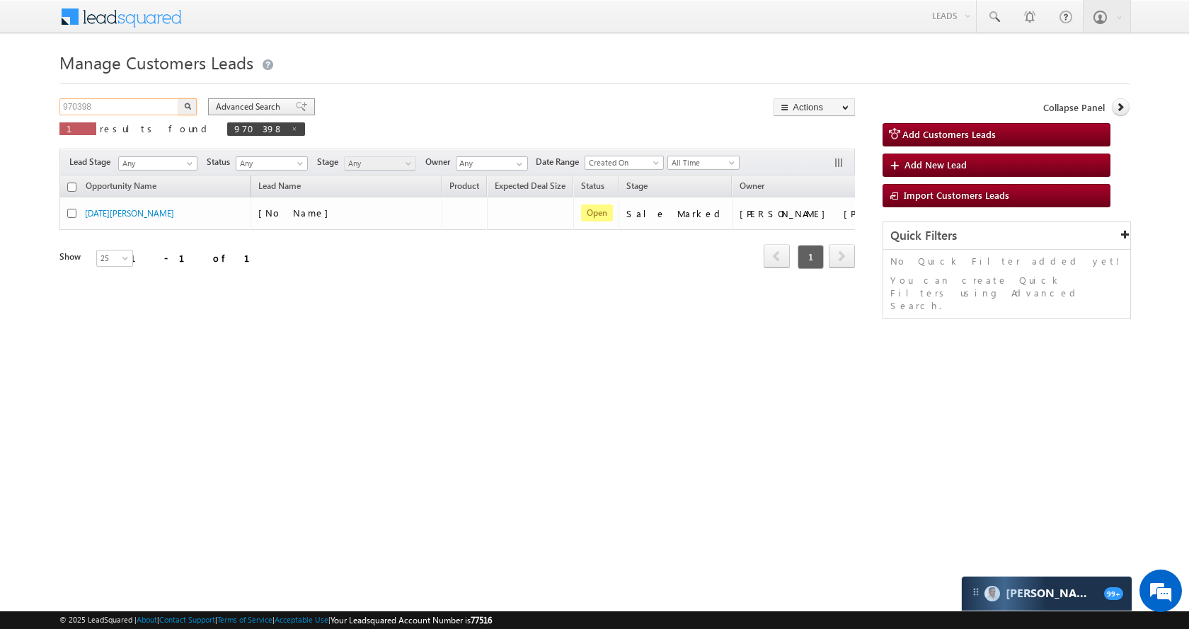
paste input "91967"
click at [192, 98] on button "button" at bounding box center [187, 106] width 18 height 17
click at [137, 107] on input "991967" at bounding box center [119, 106] width 121 height 17
paste input "56840"
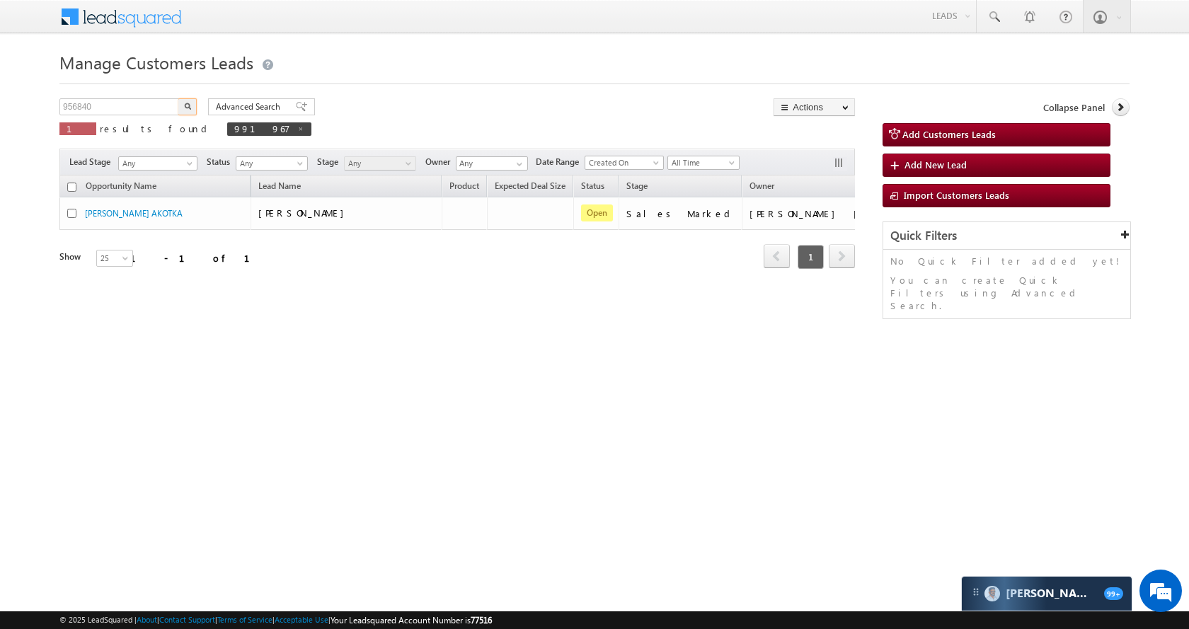
click at [192, 107] on button "button" at bounding box center [187, 106] width 18 height 17
click at [121, 114] on input "956840" at bounding box center [119, 106] width 121 height 17
paste input "94984"
click at [187, 104] on img "button" at bounding box center [187, 106] width 7 height 7
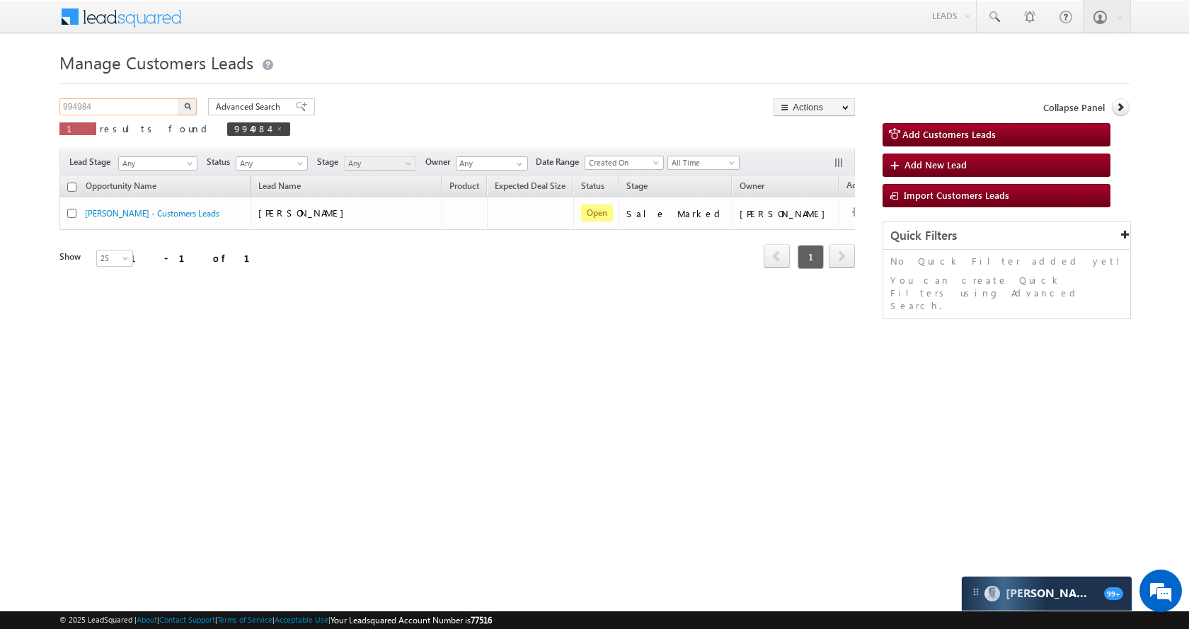
click at [150, 100] on input "994984" at bounding box center [119, 106] width 121 height 17
paste input "0767"
click at [189, 106] on img "button" at bounding box center [187, 106] width 7 height 7
click at [130, 111] on input "990767" at bounding box center [119, 106] width 121 height 17
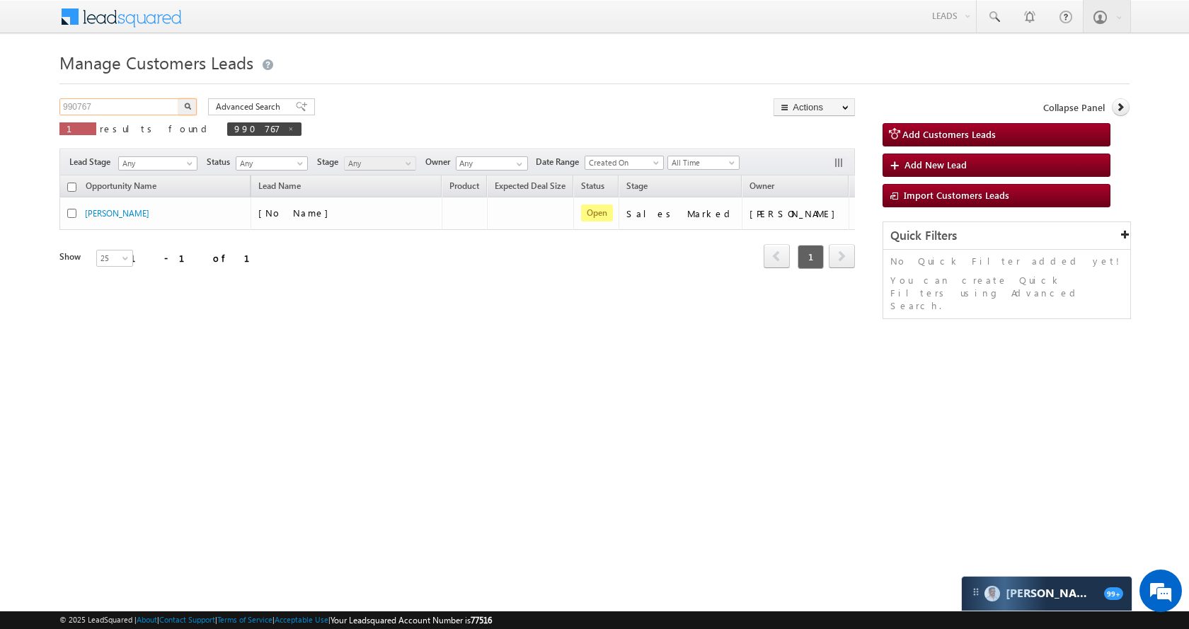
click at [130, 111] on input "990767" at bounding box center [119, 106] width 121 height 17
paste input "79748"
click at [186, 106] on img "button" at bounding box center [187, 106] width 7 height 7
click at [161, 103] on input "979748" at bounding box center [119, 106] width 121 height 17
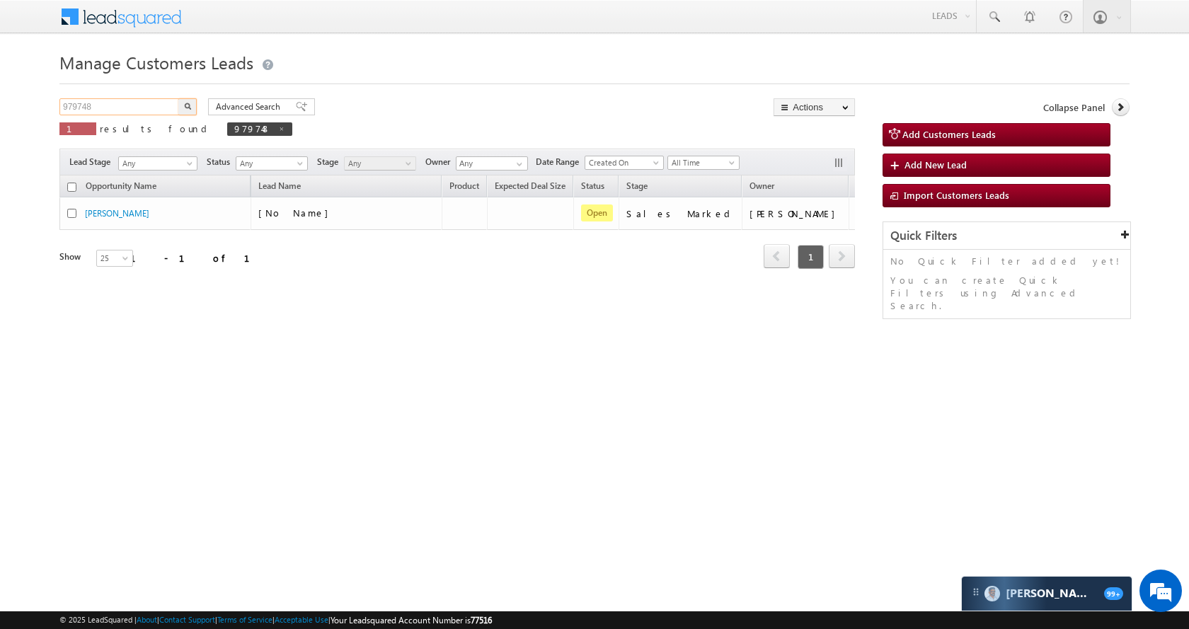
paste input "90602"
click at [189, 105] on img "button" at bounding box center [187, 106] width 7 height 7
click at [137, 103] on input "990602" at bounding box center [119, 106] width 121 height 17
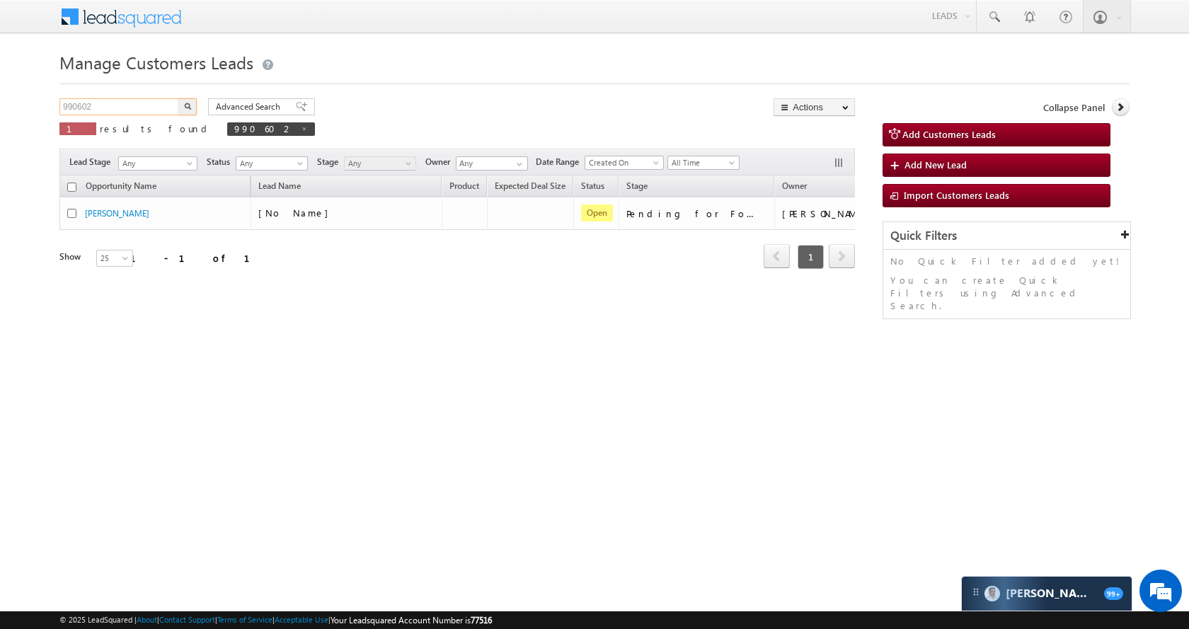
paste input "6663"
click at [190, 100] on button "button" at bounding box center [187, 106] width 18 height 17
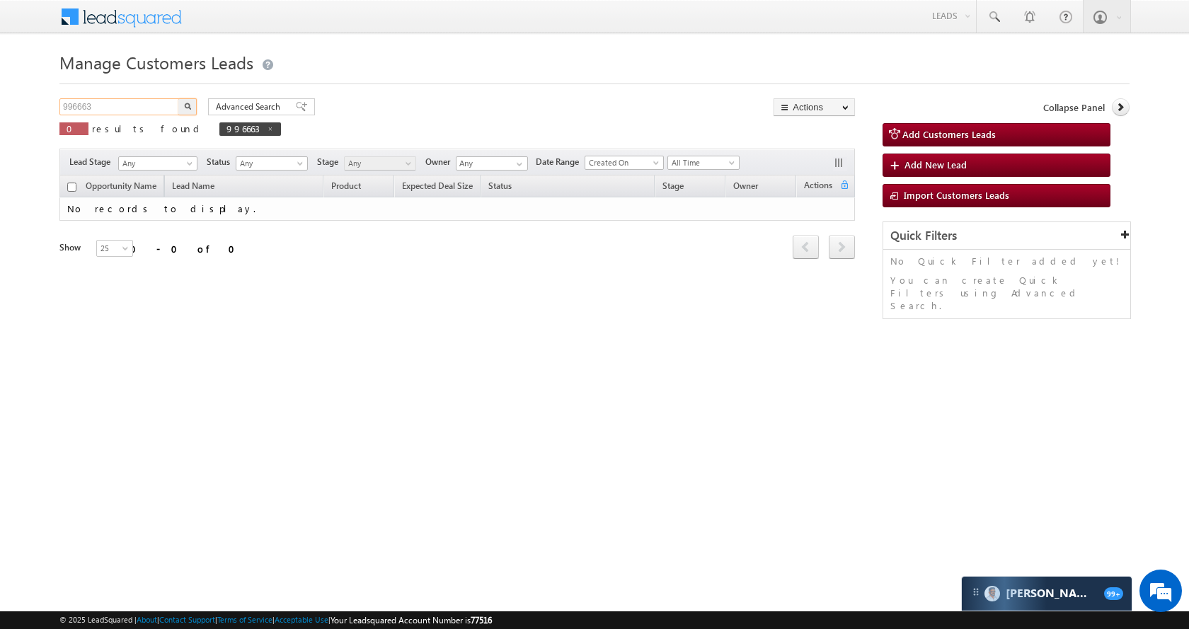
click at [113, 109] on input "996663" at bounding box center [119, 106] width 121 height 17
paste input "56840"
type input "956840"
click at [179, 108] on button "button" at bounding box center [187, 106] width 18 height 17
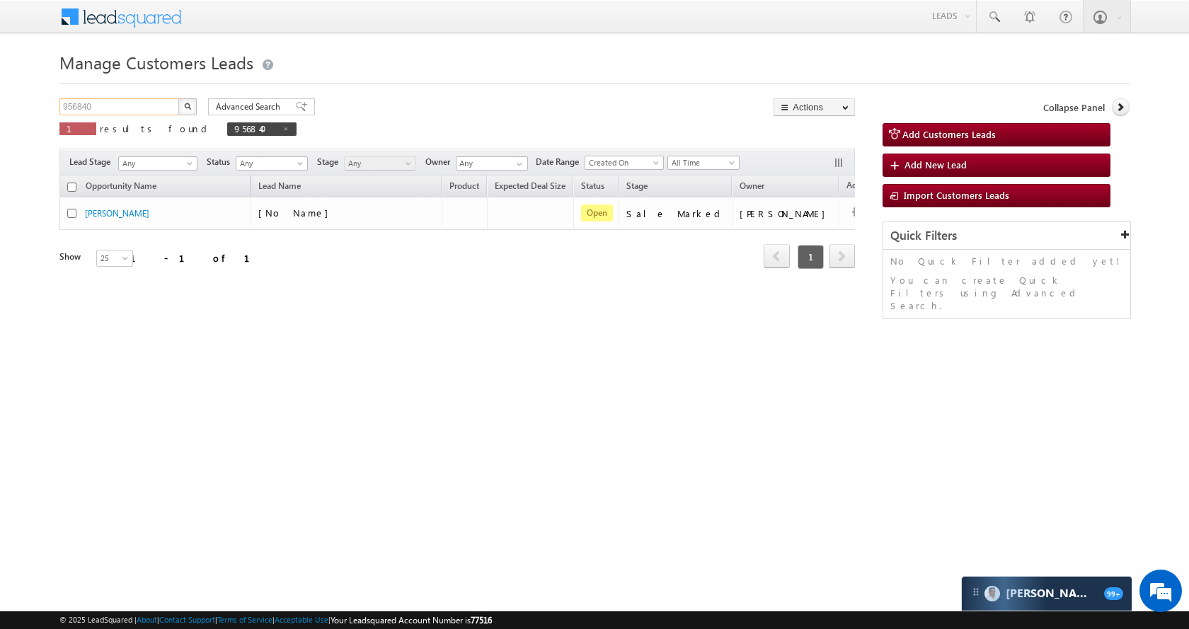
click at [128, 112] on input "956840" at bounding box center [119, 106] width 121 height 17
click at [193, 108] on button "button" at bounding box center [187, 106] width 18 height 17
click at [167, 103] on input "956840" at bounding box center [119, 106] width 121 height 17
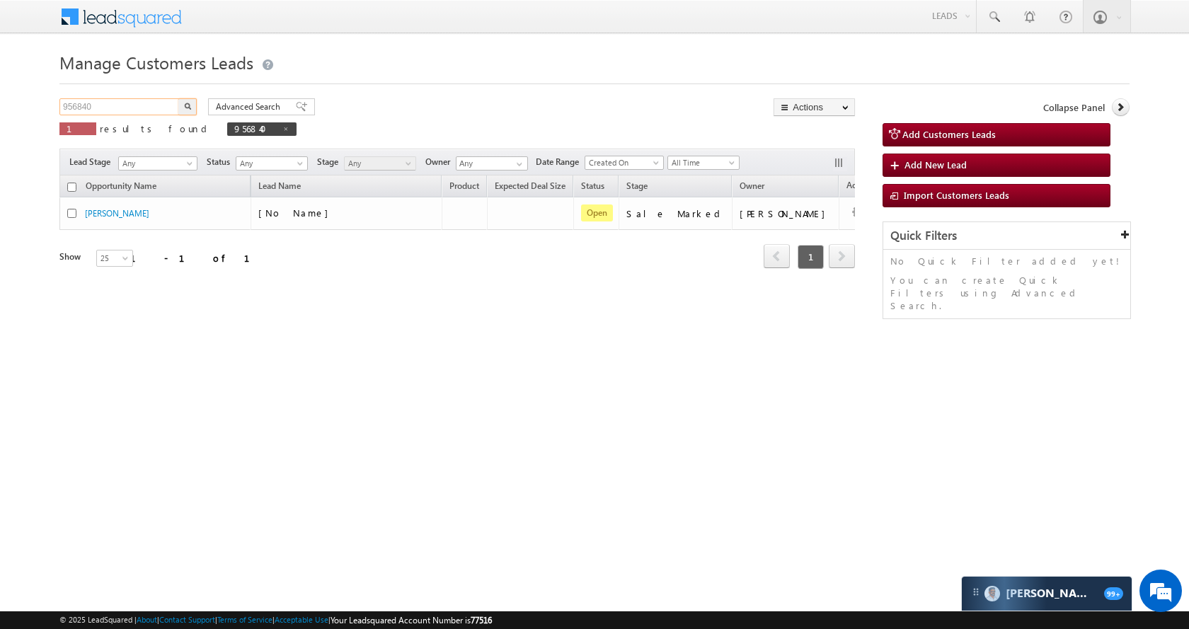
paste input "8439313995"
type input "8439313995"
click at [188, 108] on img "button" at bounding box center [187, 106] width 7 height 7
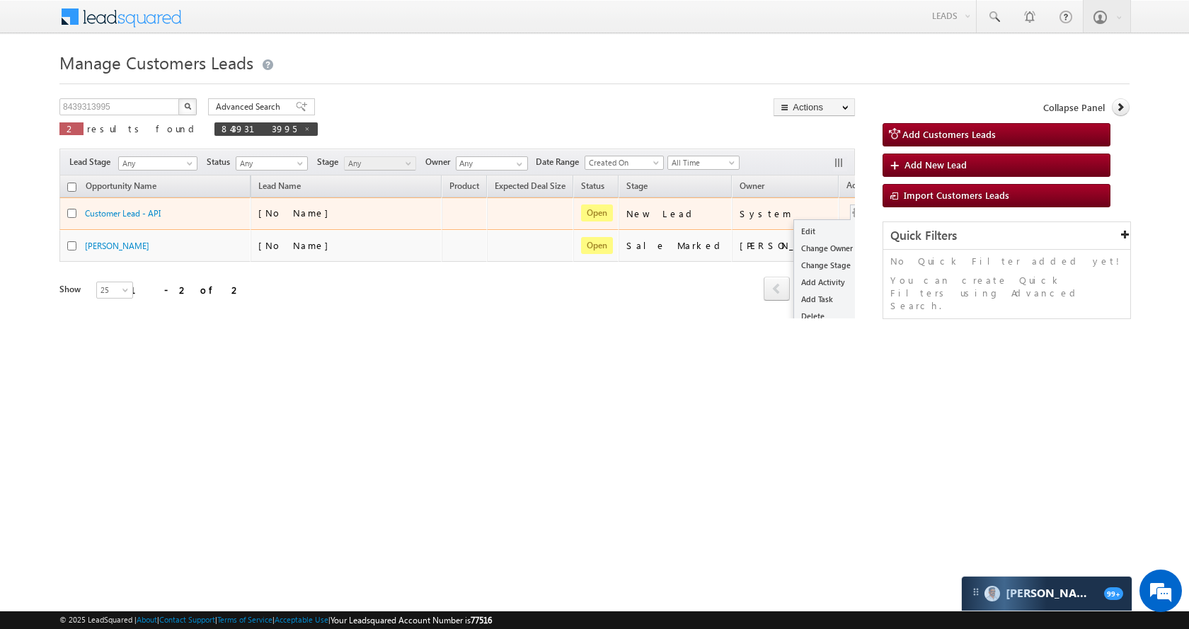
click at [851, 209] on button "button" at bounding box center [858, 213] width 14 height 14
click at [794, 233] on link "Edit" at bounding box center [829, 231] width 71 height 17
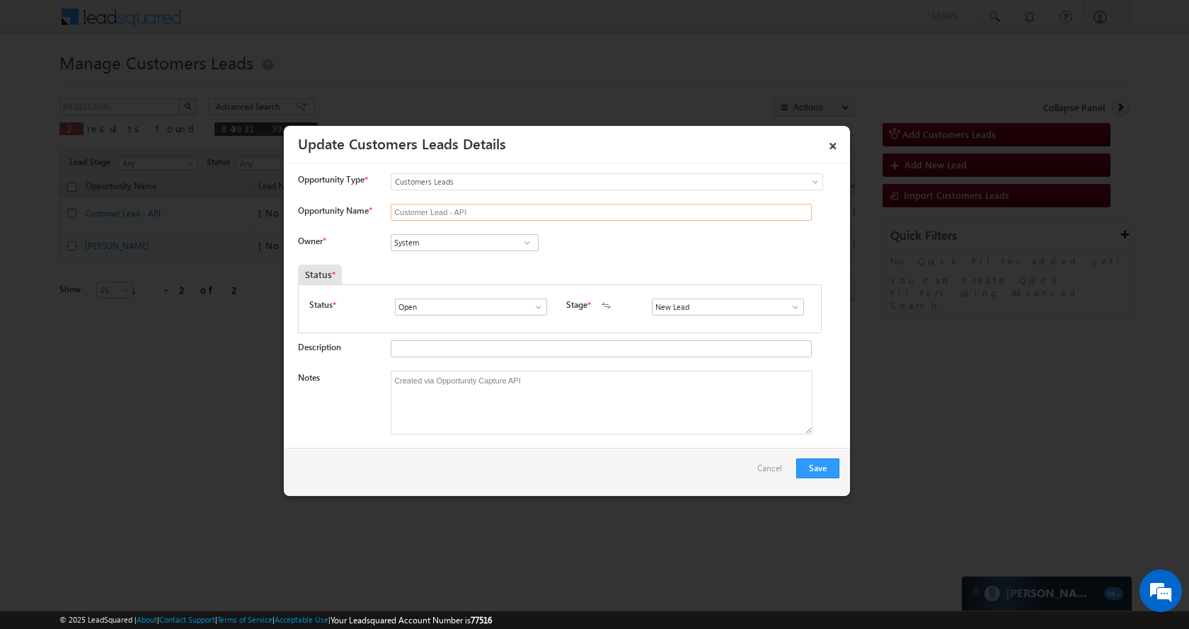
click at [492, 212] on input "Customer Lead - API" at bounding box center [601, 212] width 421 height 17
click at [832, 146] on link "×" at bounding box center [833, 143] width 24 height 25
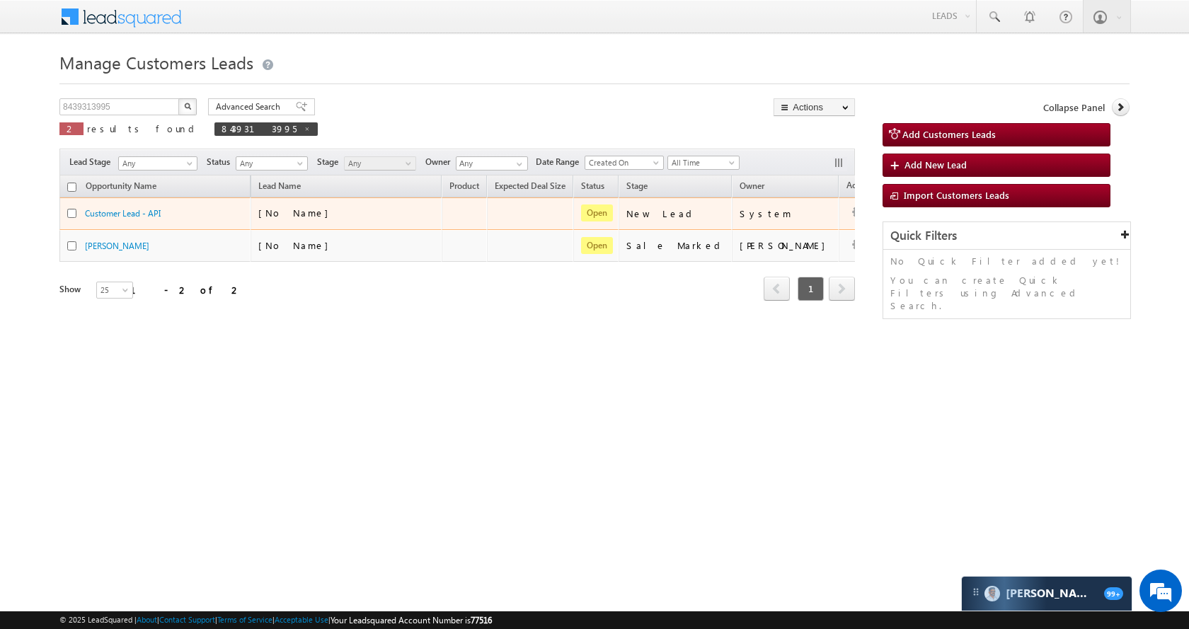
click at [839, 210] on td "Edit Change Owner Change Stage Add Activity Add Task Delete" at bounding box center [868, 213] width 59 height 33
click at [794, 226] on link "Edit" at bounding box center [829, 231] width 71 height 17
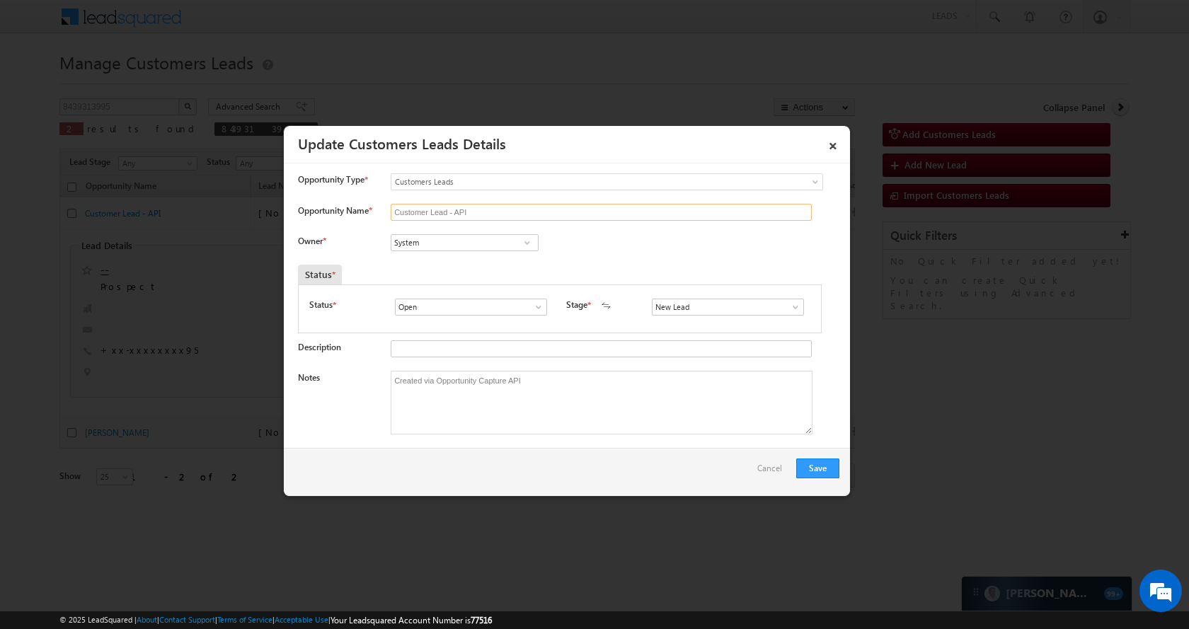
click at [479, 217] on input "Customer Lead - API" at bounding box center [601, 212] width 421 height 17
paste input "[PERSON_NAME]"
type input "[PERSON_NAME]"
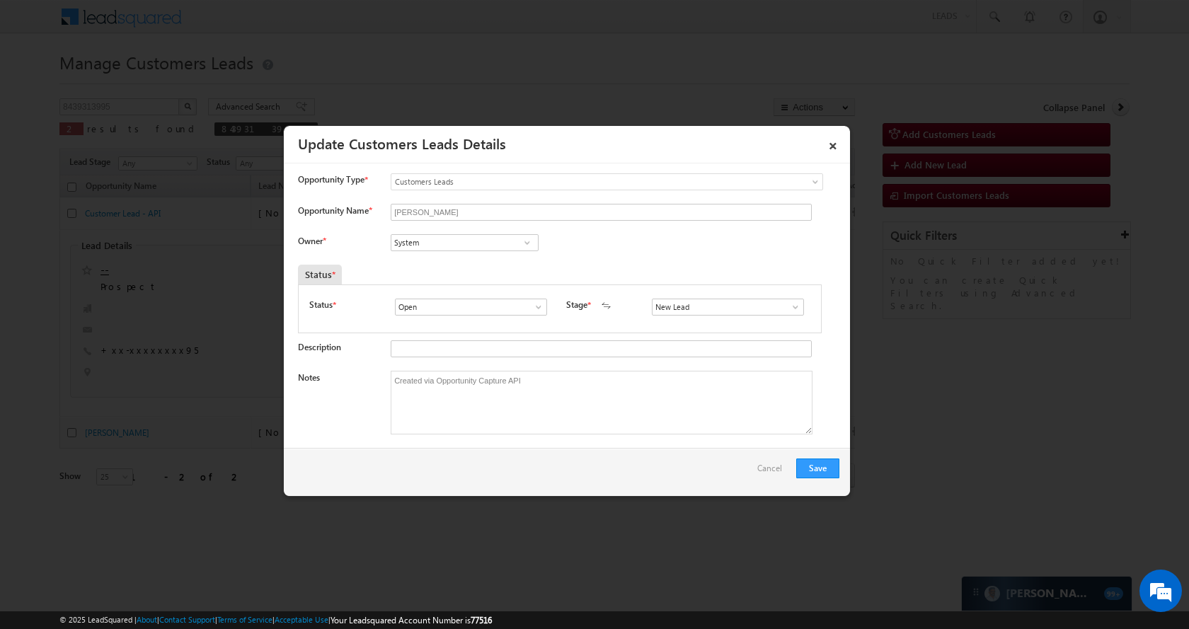
click at [528, 242] on span at bounding box center [527, 242] width 14 height 11
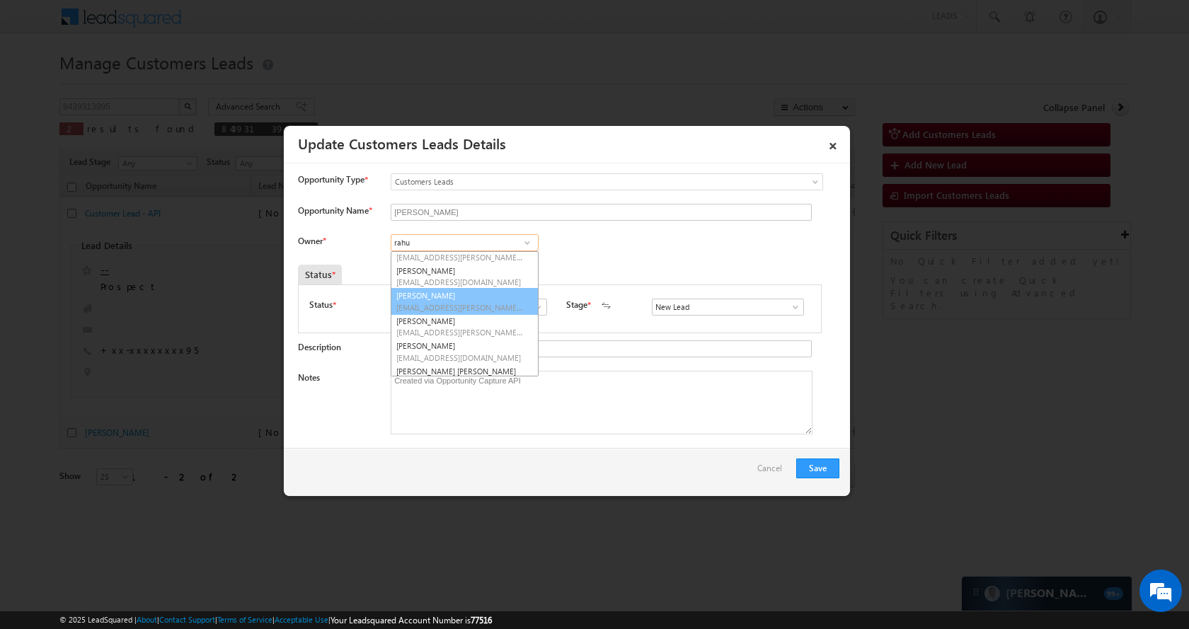
scroll to position [142, 0]
type input "rahu"
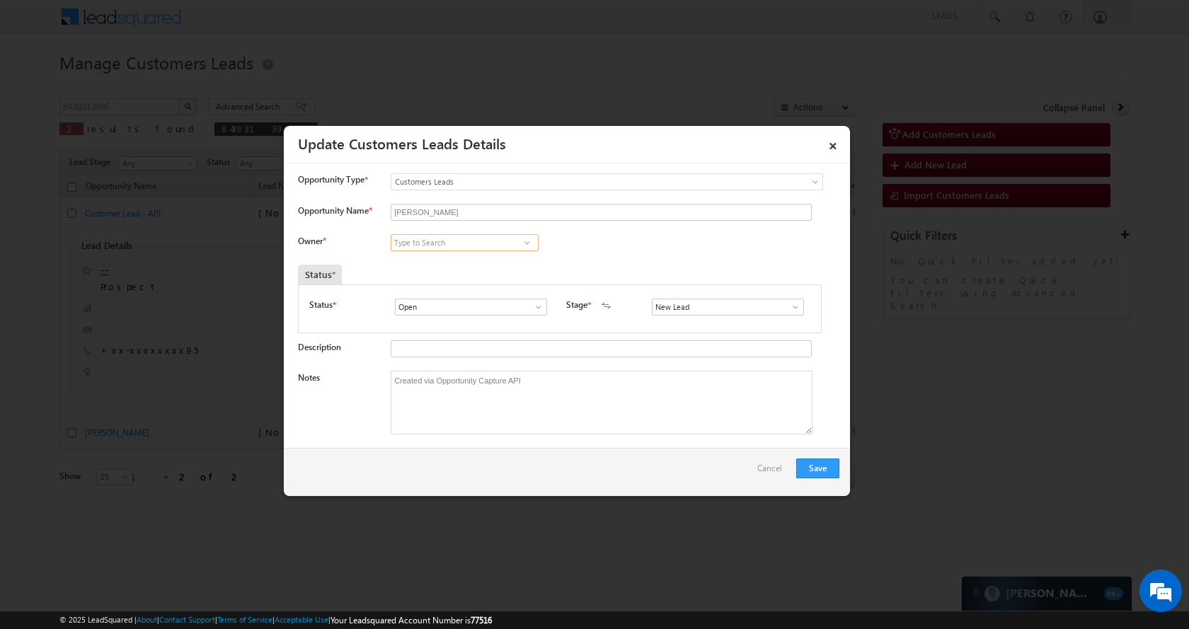
click at [451, 238] on input at bounding box center [465, 242] width 148 height 17
paste input "[PERSON_NAME]"
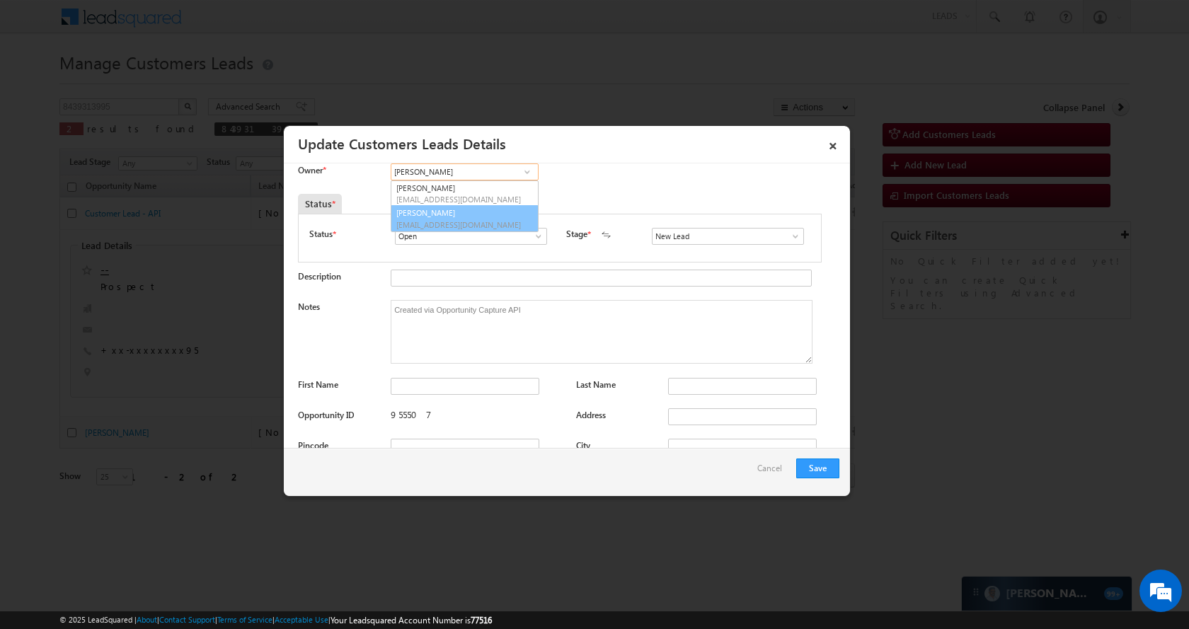
scroll to position [0, 0]
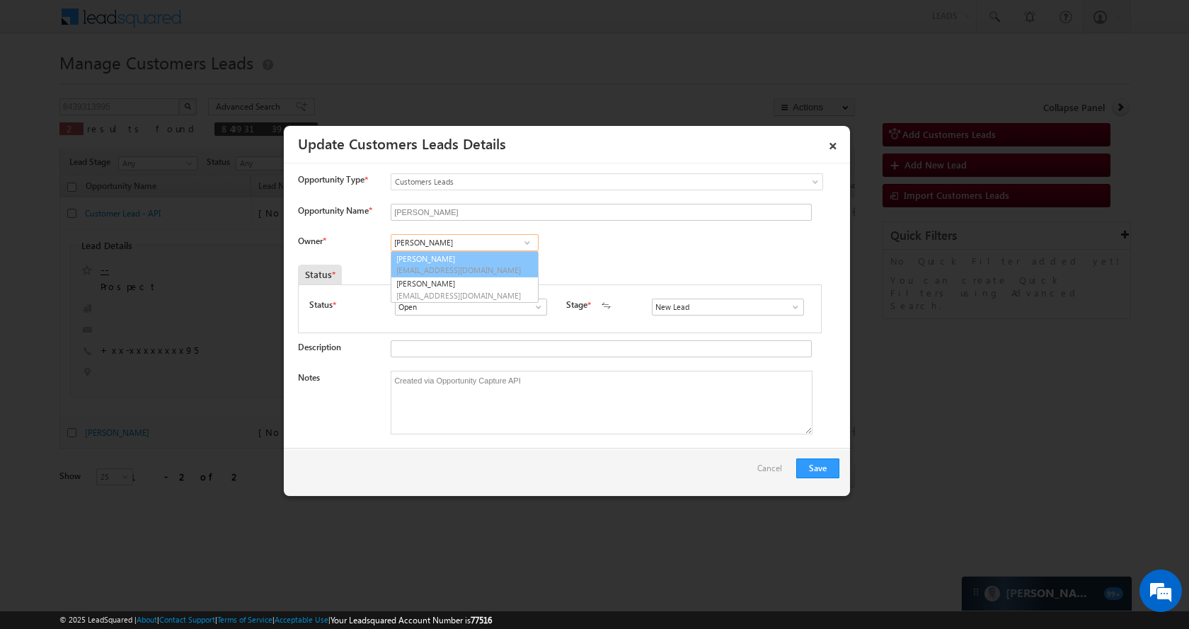
click at [471, 250] on input "[PERSON_NAME]" at bounding box center [465, 242] width 148 height 17
click at [468, 268] on span "[EMAIL_ADDRESS][DOMAIN_NAME]" at bounding box center [459, 270] width 127 height 11
type input "[PERSON_NAME]"
click at [788, 304] on span at bounding box center [795, 306] width 14 height 11
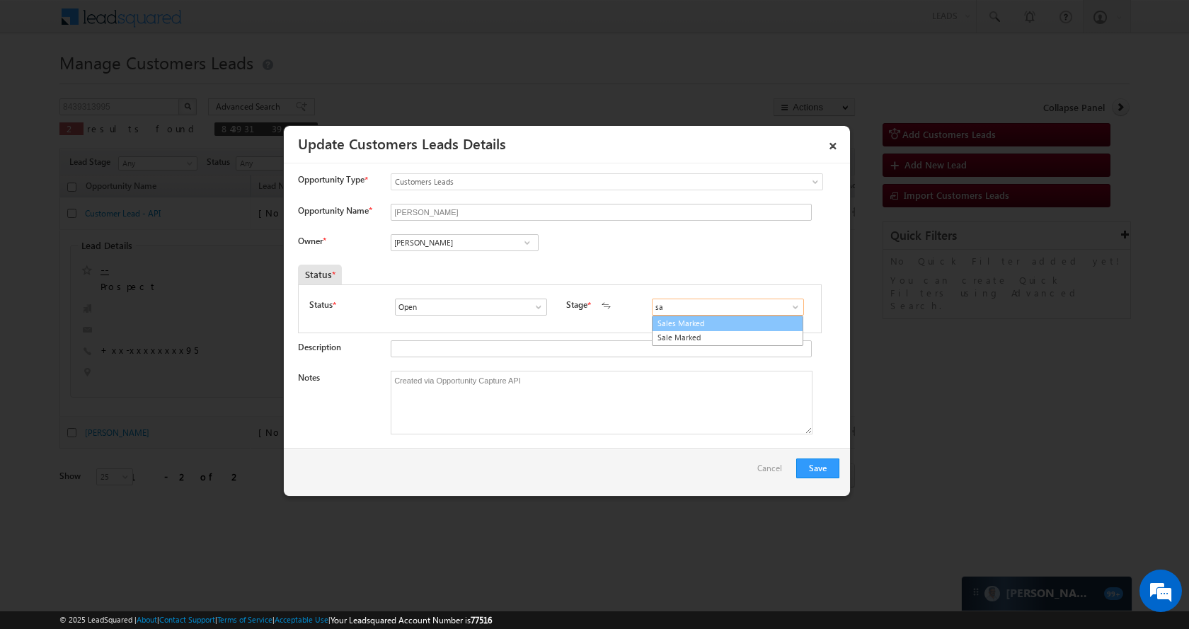
click at [717, 324] on link "Sales Marked" at bounding box center [727, 324] width 151 height 16
type input "Sales Marked"
click at [807, 463] on button "Save" at bounding box center [817, 469] width 43 height 20
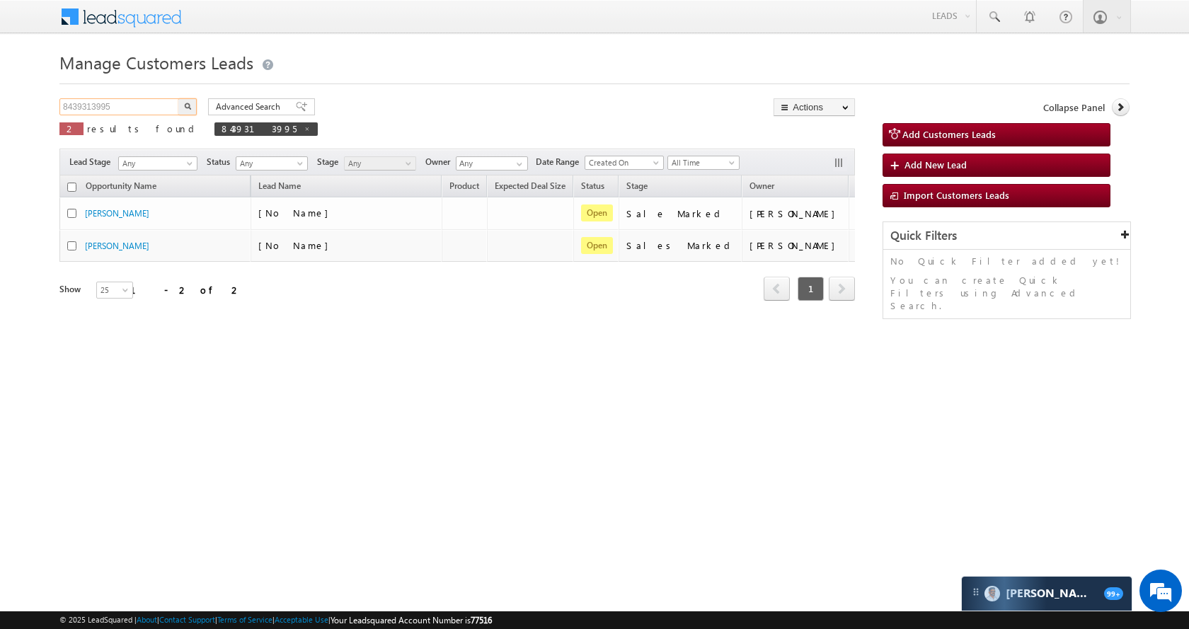
click at [140, 113] on input "8439313995" at bounding box center [119, 106] width 121 height 17
paste input "994673"
type input "994673"
click at [186, 110] on button "button" at bounding box center [187, 106] width 18 height 17
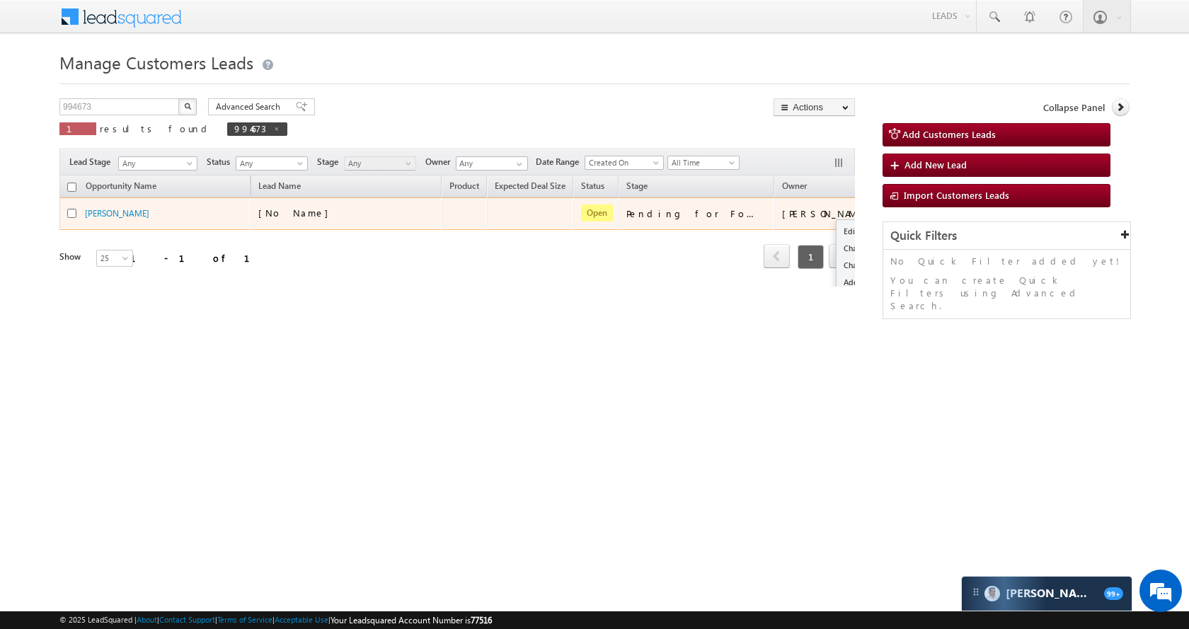
click at [881, 215] on td "Edit Change Owner Change Stage Add Activity Add Task Delete" at bounding box center [910, 213] width 59 height 33
click at [836, 224] on link "Edit" at bounding box center [871, 231] width 71 height 17
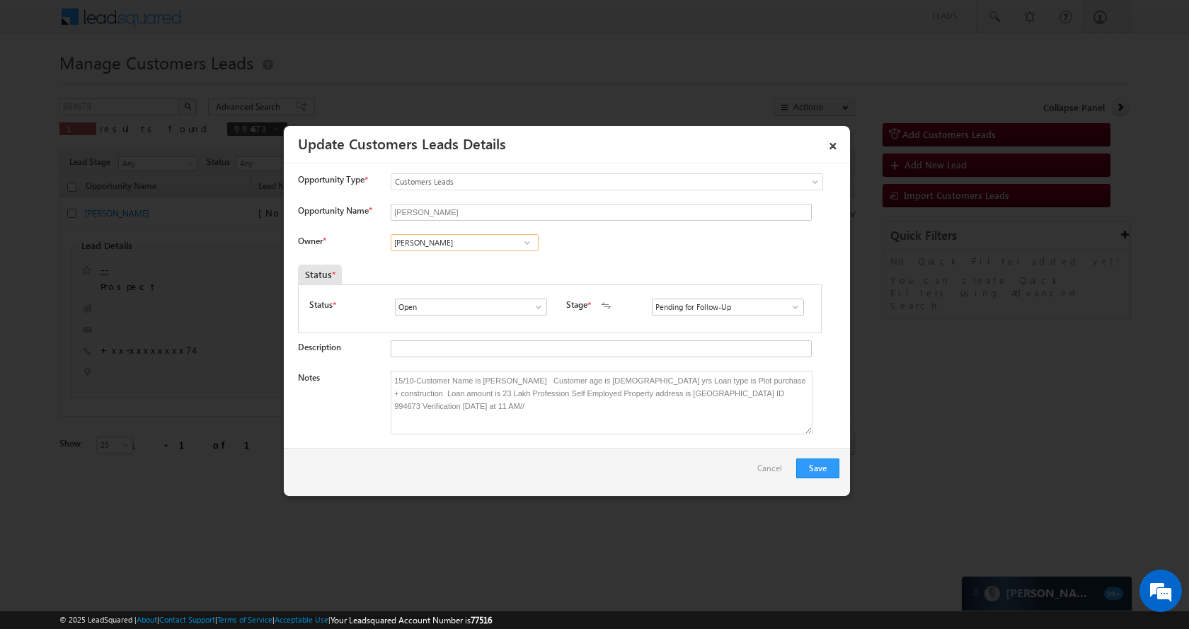
click at [473, 241] on input "[PERSON_NAME]" at bounding box center [465, 242] width 148 height 17
paste input "Satya prakash Tiwar"
click at [489, 270] on span "satya.tiwari@sgrlimited.in" at bounding box center [459, 270] width 127 height 11
type input "Satya Prakash Tiwari"
click at [788, 301] on span at bounding box center [795, 306] width 14 height 11
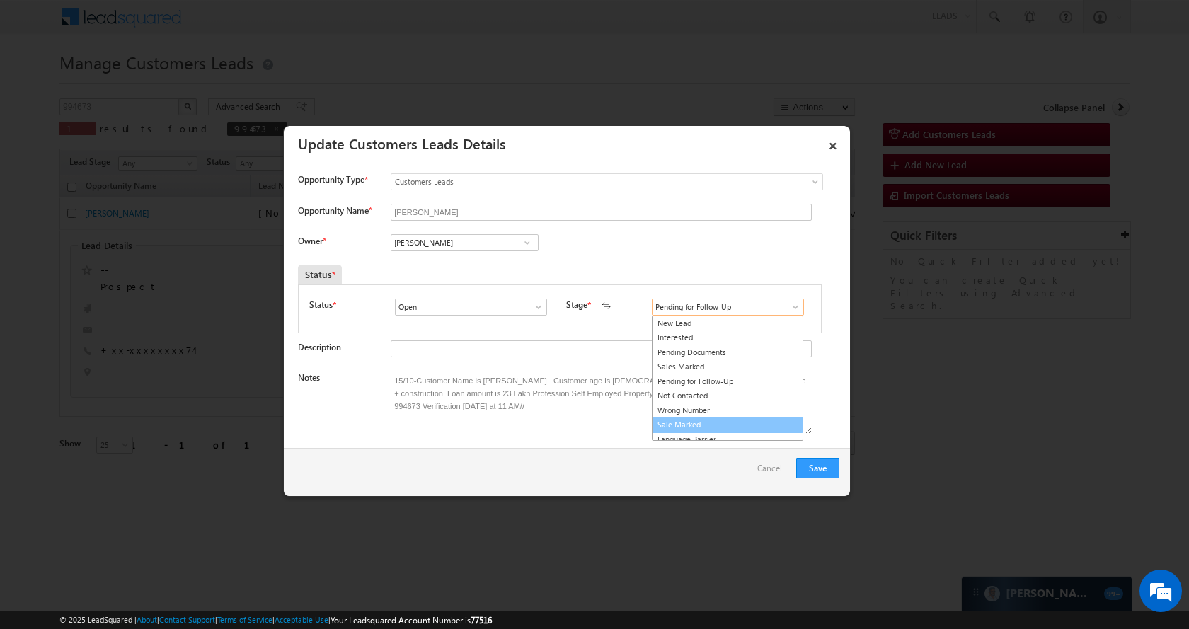
click at [706, 425] on link "Sale Marked" at bounding box center [727, 425] width 151 height 16
type input "Sale Marked"
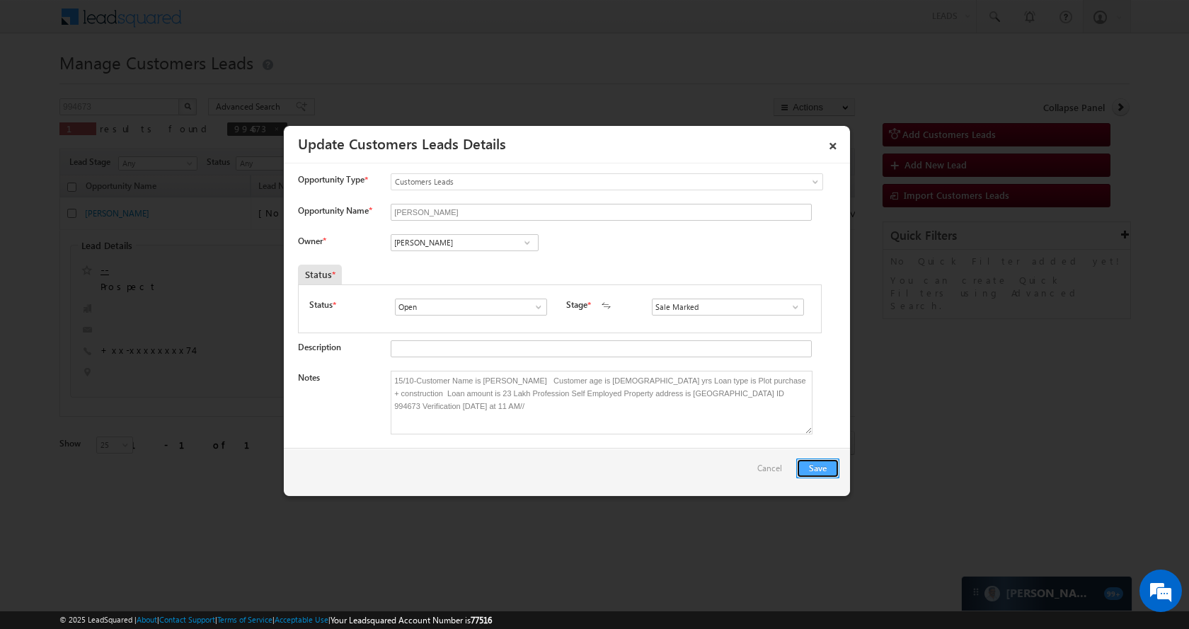
click at [821, 471] on button "Save" at bounding box center [817, 469] width 43 height 20
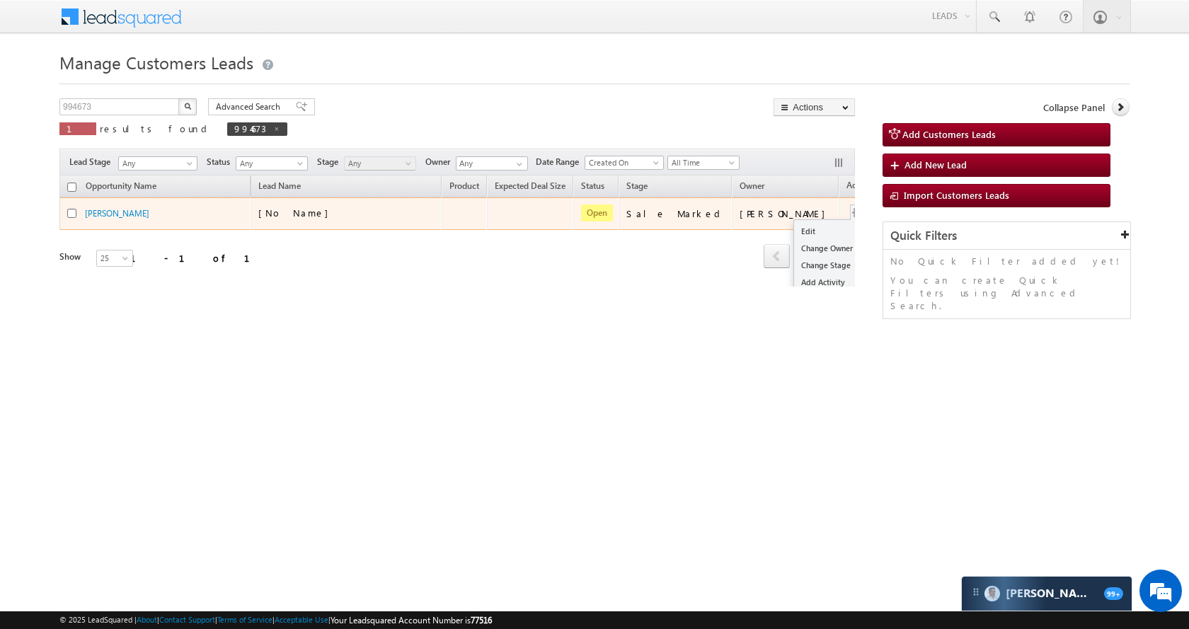
click at [846, 205] on div "Edit Change Owner Change Stage Add Activity Add Task Delete" at bounding box center [857, 214] width 23 height 18
click at [794, 223] on link "Edit" at bounding box center [829, 231] width 71 height 17
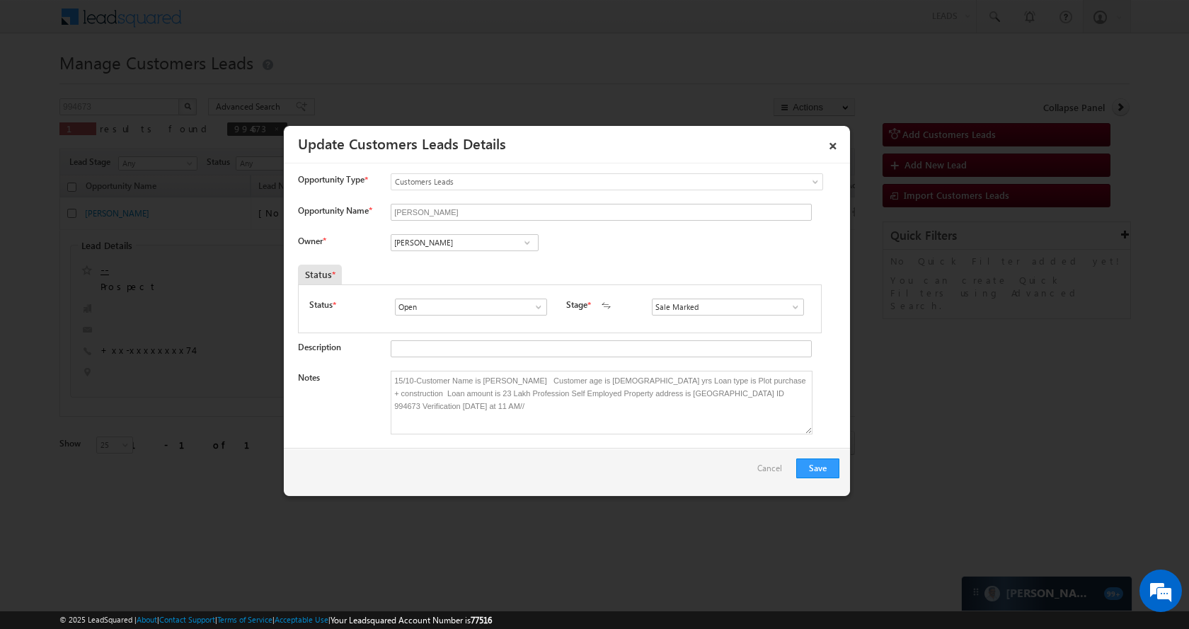
click at [507, 222] on div "[PERSON_NAME]" at bounding box center [598, 214] width 415 height 20
click at [497, 241] on input "Satya Prakash Tiwari" at bounding box center [465, 242] width 148 height 17
paste input "994673"
type input "994673"
click at [485, 243] on input "994673" at bounding box center [465, 242] width 148 height 17
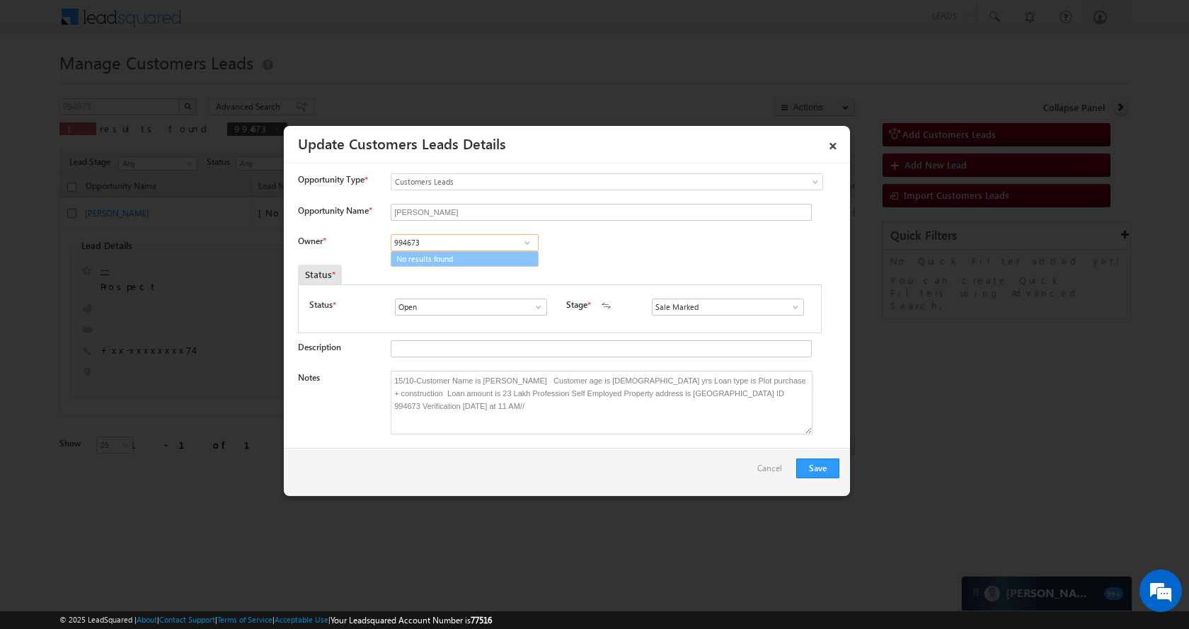
click at [485, 243] on input "994673" at bounding box center [465, 242] width 148 height 17
click at [455, 256] on link "Zakir Saifi zakir.saifi@sgrlimited.in" at bounding box center [465, 264] width 148 height 27
type input "[PERSON_NAME]"
click at [828, 467] on button "Save" at bounding box center [817, 469] width 43 height 20
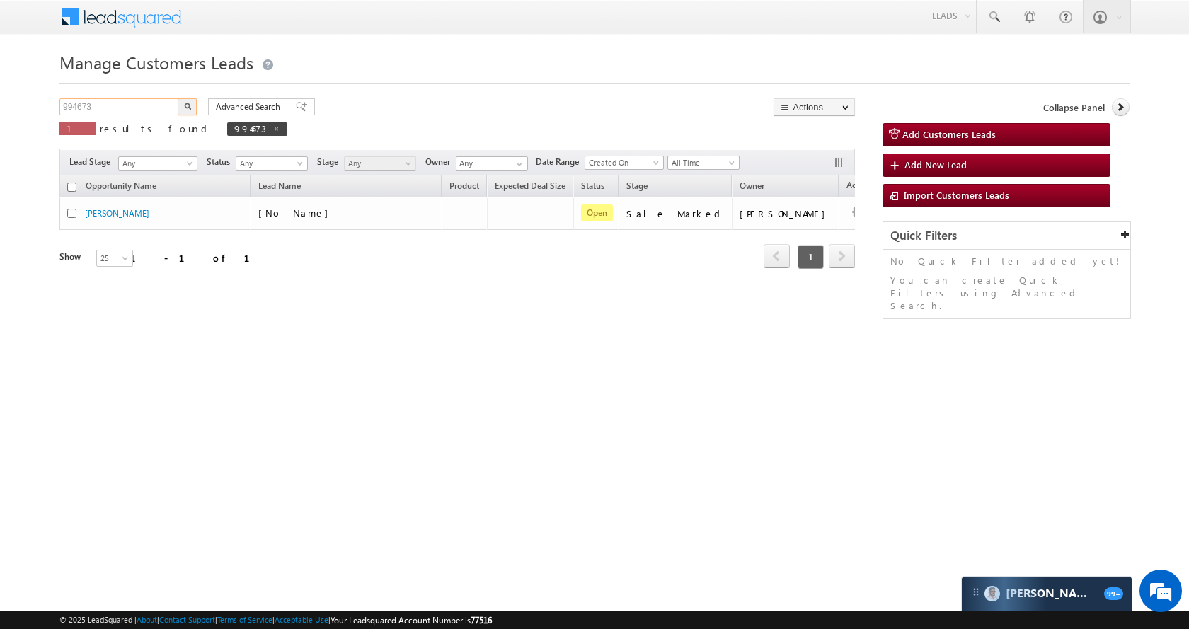
click at [149, 100] on input "994673" at bounding box center [119, 106] width 121 height 17
paste input "85"
click at [195, 100] on button "button" at bounding box center [187, 106] width 18 height 17
click at [132, 108] on input "994685" at bounding box center [119, 106] width 121 height 17
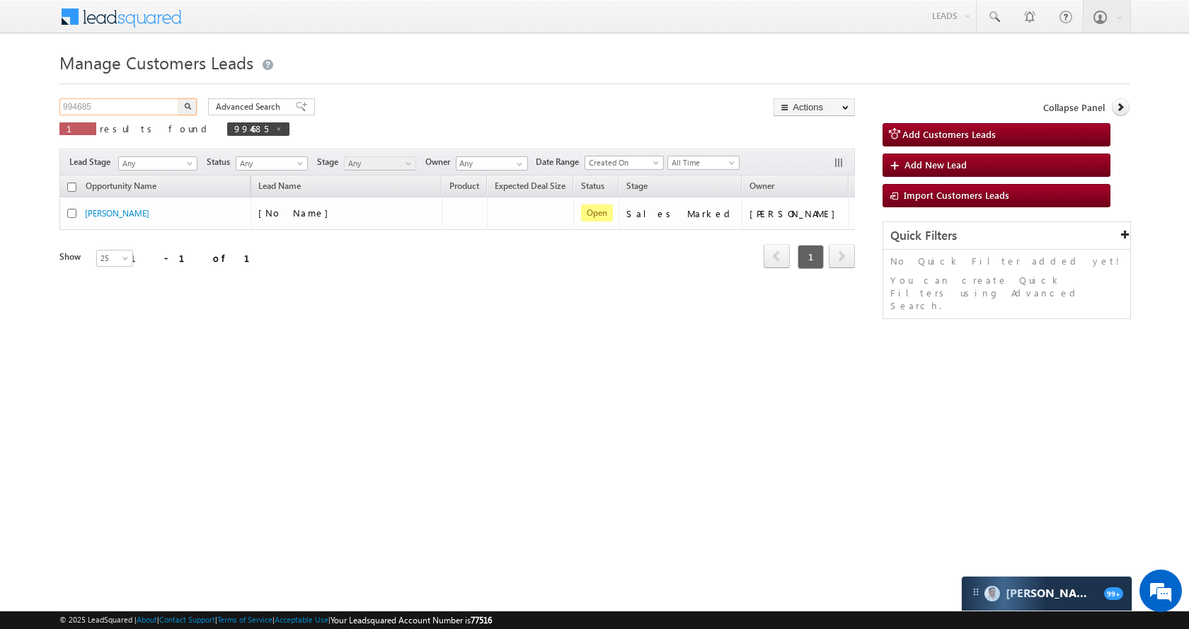
click at [132, 108] on input "994685" at bounding box center [119, 106] width 121 height 17
paste input "6119"
click at [183, 108] on button "button" at bounding box center [187, 106] width 18 height 17
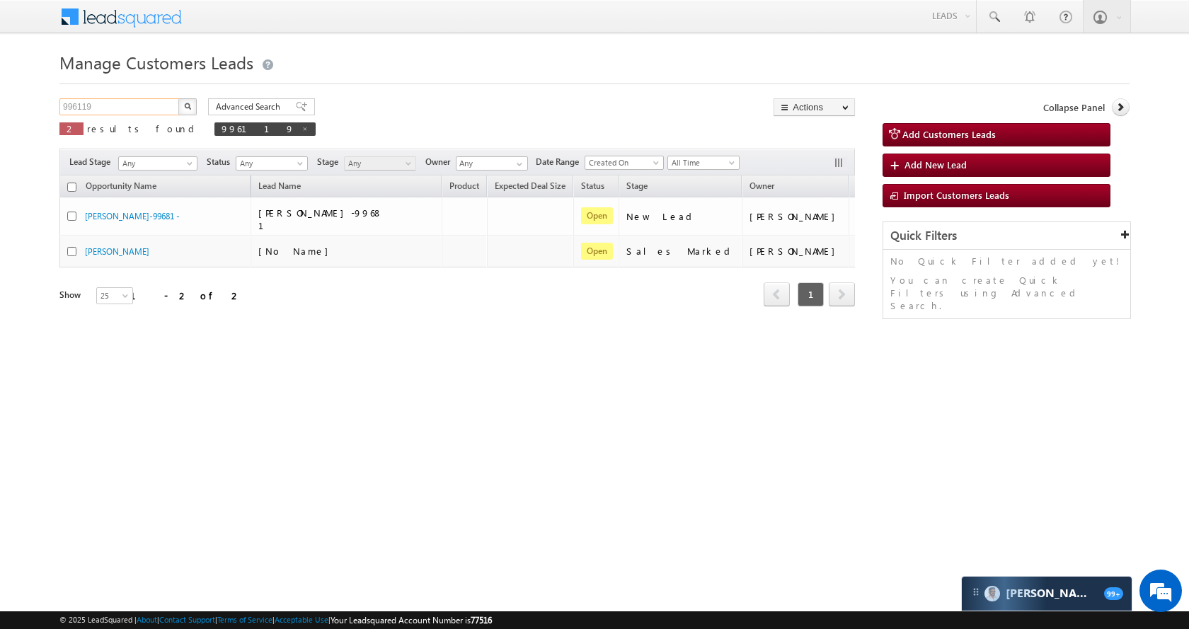
click at [158, 106] on input "996119" at bounding box center [119, 106] width 121 height 17
paste input "095"
type input "996095"
click at [192, 101] on button "button" at bounding box center [187, 106] width 18 height 17
